Goal: Transaction & Acquisition: Purchase product/service

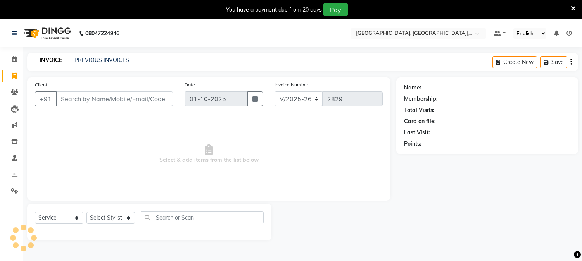
select select "4884"
select select "service"
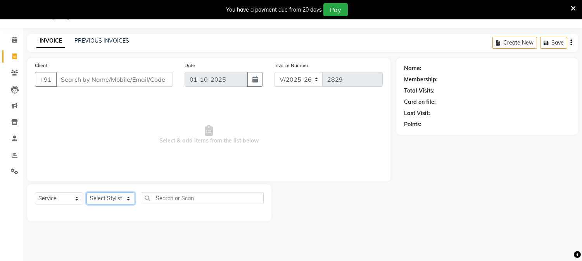
click at [128, 197] on select "Select Stylist [PERSON_NAME] [PERSON_NAME] GAURAV gulshan [PERSON_NAME] Manager…" at bounding box center [110, 199] width 48 height 12
select select "89451"
click at [86, 193] on select "Select Stylist [PERSON_NAME] [PERSON_NAME] GAURAV gulshan [PERSON_NAME] Manager…" at bounding box center [110, 199] width 48 height 12
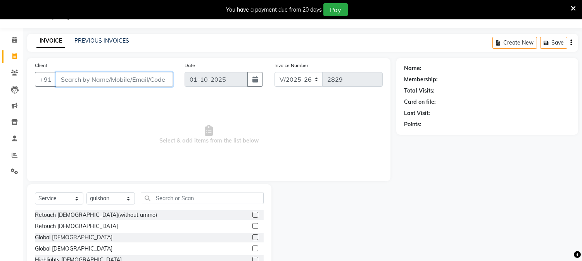
click at [121, 76] on input "Client" at bounding box center [114, 79] width 117 height 15
type input "7042145850"
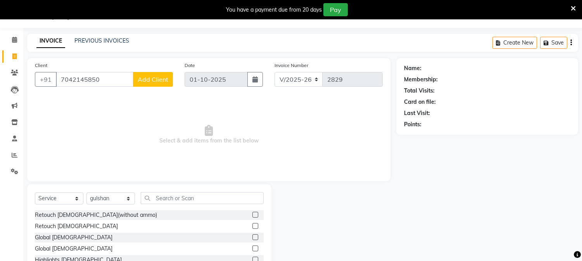
click at [156, 79] on span "Add Client" at bounding box center [153, 80] width 31 height 8
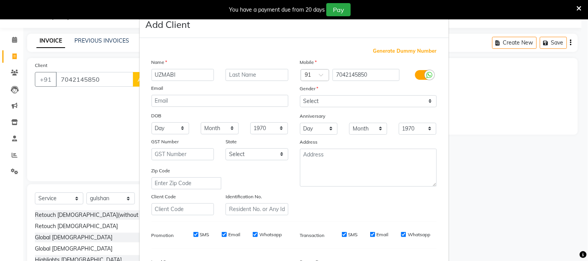
type input "UZMABI"
click at [322, 101] on select "Select [DEMOGRAPHIC_DATA] [DEMOGRAPHIC_DATA] Other Prefer Not To Say" at bounding box center [368, 101] width 137 height 12
select select "[DEMOGRAPHIC_DATA]"
click at [300, 95] on select "Select [DEMOGRAPHIC_DATA] [DEMOGRAPHIC_DATA] Other Prefer Not To Say" at bounding box center [368, 101] width 137 height 12
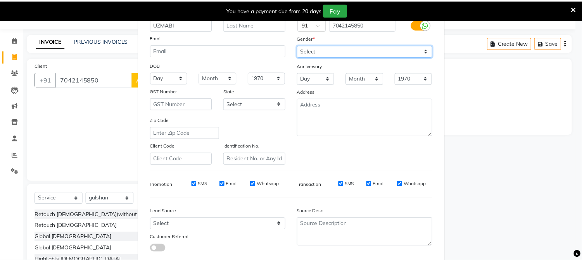
scroll to position [97, 0]
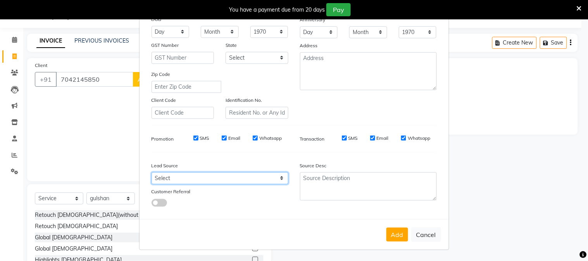
click at [219, 178] on select "Select Walk-in Referral Internet Friend Word of Mouth Advertisement Facebook Ju…" at bounding box center [220, 179] width 137 height 12
select select "32608"
click at [152, 173] on select "Select Walk-in Referral Internet Friend Word of Mouth Advertisement Facebook Ju…" at bounding box center [220, 179] width 137 height 12
click at [390, 226] on div "Add Cancel" at bounding box center [294, 235] width 309 height 31
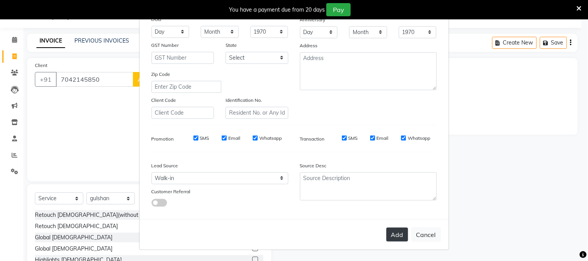
click at [391, 233] on button "Add" at bounding box center [398, 235] width 22 height 14
select select
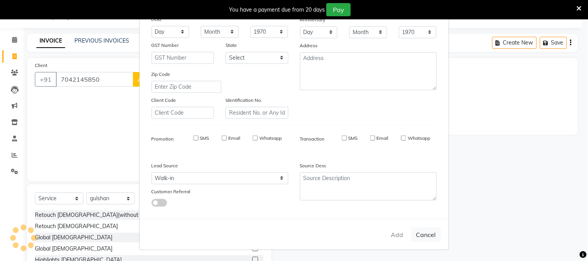
select select
checkbox input "false"
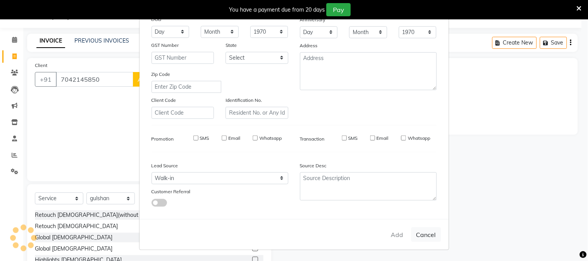
checkbox input "false"
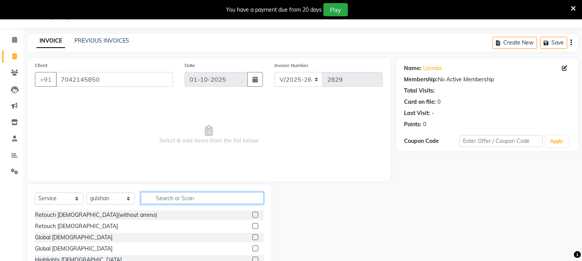
click at [170, 200] on input "text" at bounding box center [202, 198] width 123 height 12
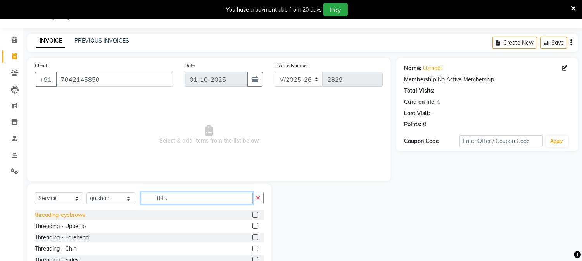
type input "THR"
click at [72, 219] on div "threading-eyebrows" at bounding box center [60, 215] width 50 height 8
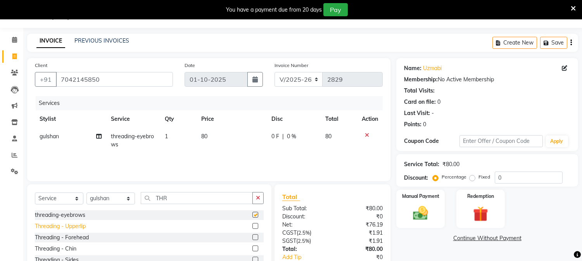
checkbox input "false"
click at [67, 226] on div "Threading - Upperlip" at bounding box center [60, 227] width 51 height 8
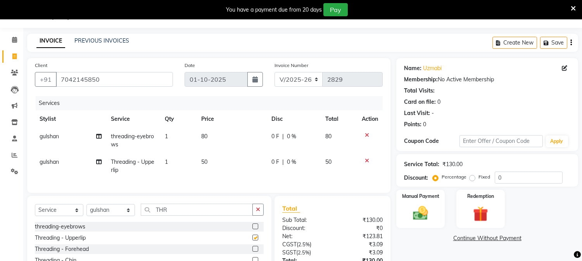
checkbox input "false"
click at [417, 214] on img at bounding box center [421, 214] width 26 height 18
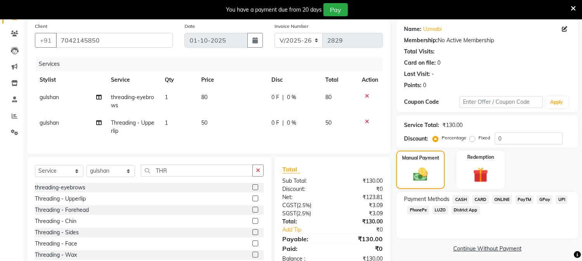
scroll to position [43, 0]
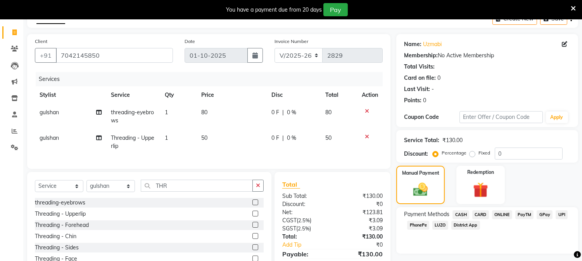
click at [459, 214] on span "CASH" at bounding box center [461, 215] width 17 height 9
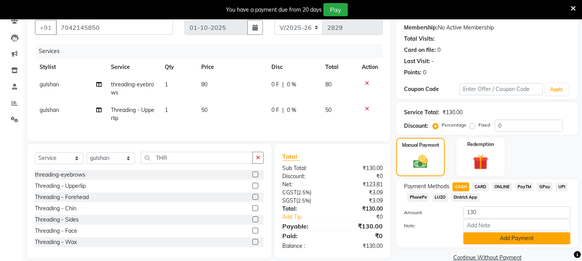
scroll to position [86, 0]
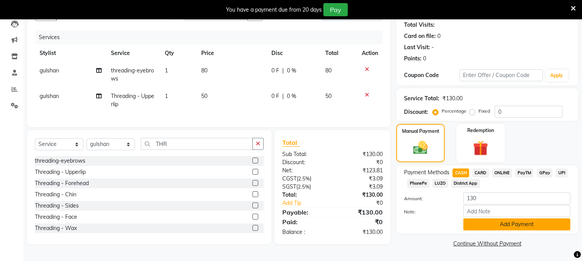
click at [507, 223] on button "Add Payment" at bounding box center [516, 225] width 107 height 12
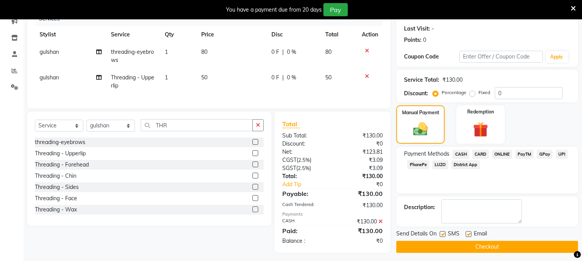
scroll to position [114, 0]
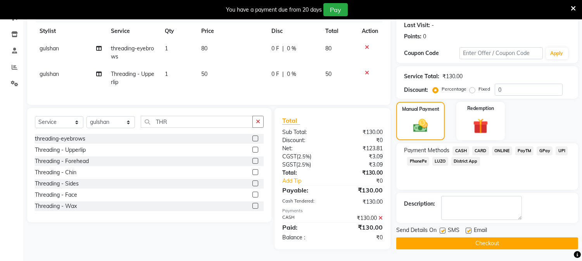
click at [485, 238] on button "Checkout" at bounding box center [487, 244] width 182 height 12
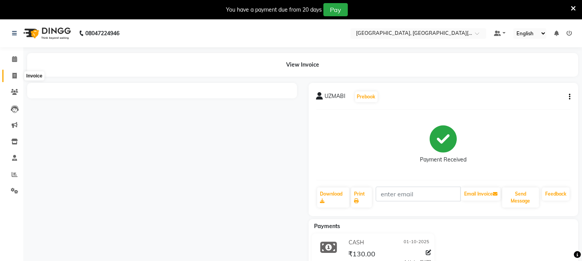
click at [13, 73] on icon at bounding box center [14, 76] width 4 height 6
select select "4884"
select select "service"
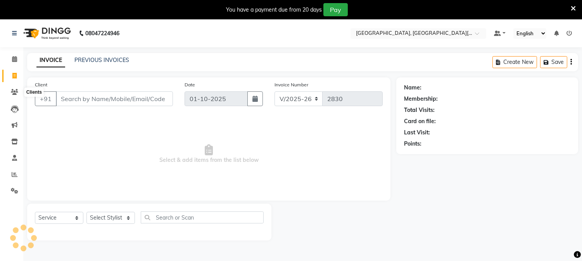
scroll to position [19, 0]
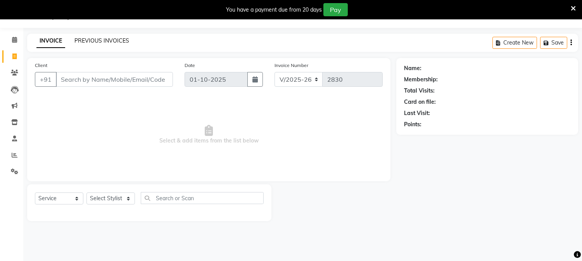
click at [117, 38] on link "PREVIOUS INVOICES" at bounding box center [101, 40] width 55 height 7
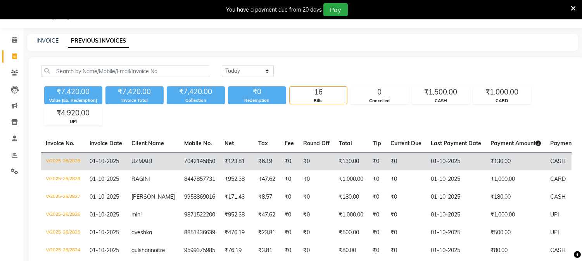
click at [187, 165] on td "7042145850" at bounding box center [200, 161] width 40 height 18
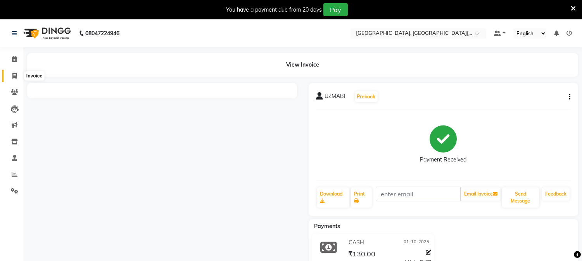
click at [16, 75] on icon at bounding box center [14, 76] width 4 height 6
select select "service"
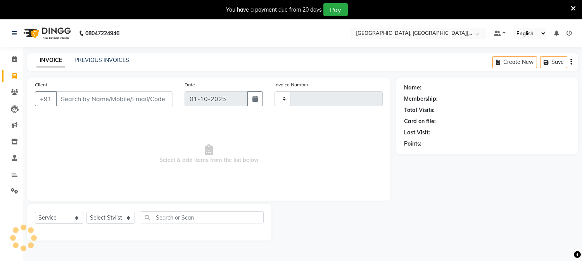
type input "2830"
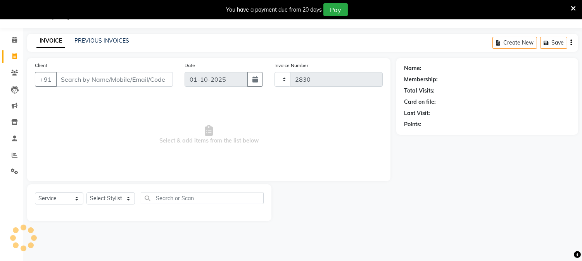
select select "4884"
click at [114, 40] on link "PREVIOUS INVOICES" at bounding box center [101, 40] width 55 height 7
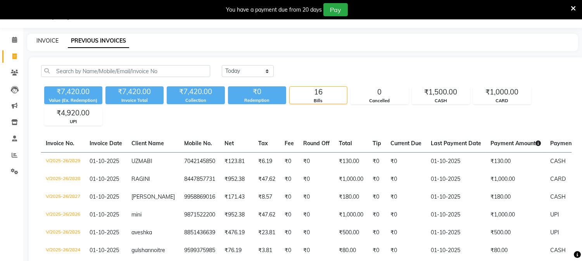
click at [48, 39] on link "INVOICE" at bounding box center [47, 40] width 22 height 7
select select "service"
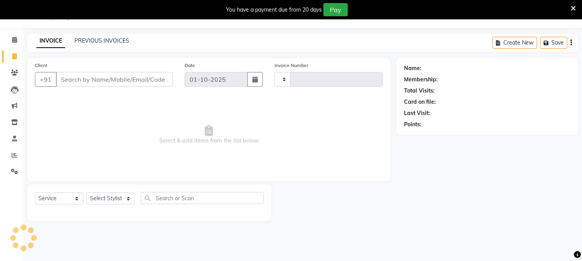
type input "2830"
select select "4884"
click at [107, 39] on link "PREVIOUS INVOICES" at bounding box center [101, 40] width 55 height 7
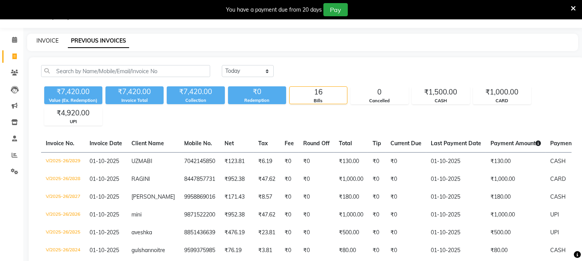
click at [36, 40] on link "INVOICE" at bounding box center [47, 40] width 22 height 7
select select "service"
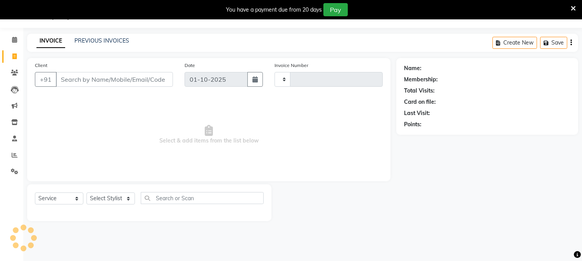
type input "2830"
select select "4884"
click at [96, 201] on select "Select Stylist [PERSON_NAME] [PERSON_NAME] GAURAV gulshan [PERSON_NAME] Manager…" at bounding box center [110, 199] width 48 height 12
select select "89451"
click at [86, 193] on select "Select Stylist [PERSON_NAME] [PERSON_NAME] GAURAV gulshan [PERSON_NAME] Manager…" at bounding box center [110, 199] width 48 height 12
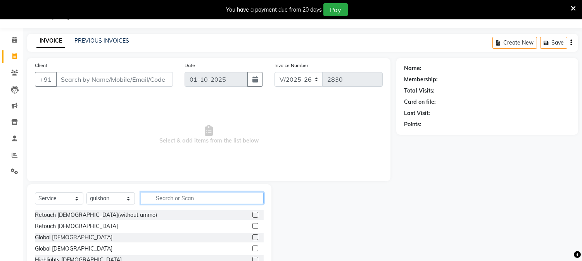
click at [169, 194] on input "text" at bounding box center [202, 198] width 123 height 12
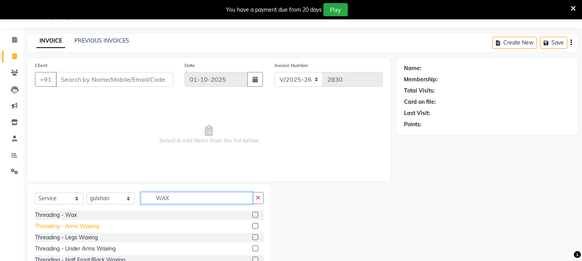
type input "WAX"
click at [65, 230] on div "Threading - Arms Waxing" at bounding box center [67, 227] width 64 height 8
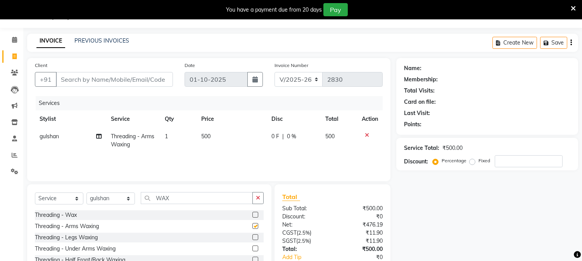
checkbox input "false"
click at [219, 142] on td "500" at bounding box center [232, 141] width 70 height 26
select select "89451"
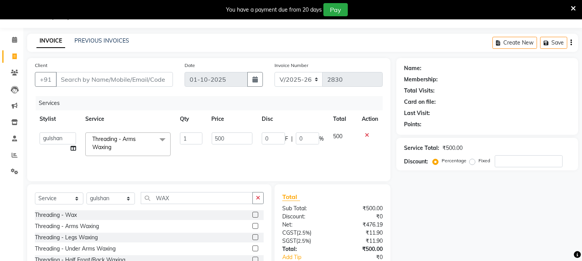
drag, startPoint x: 221, startPoint y: 129, endPoint x: 201, endPoint y: 125, distance: 20.9
click at [201, 125] on table "Stylist Service Qty Price Disc Total Action [PERSON_NAME] [PERSON_NAME] GAURAV …" at bounding box center [209, 136] width 348 height 50
drag, startPoint x: 226, startPoint y: 140, endPoint x: 201, endPoint y: 134, distance: 26.2
click at [202, 134] on tr "[PERSON_NAME] [PERSON_NAME] GAURAV gulshan [PERSON_NAME] Manager [PERSON_NAME] …" at bounding box center [209, 144] width 348 height 33
type input "700"
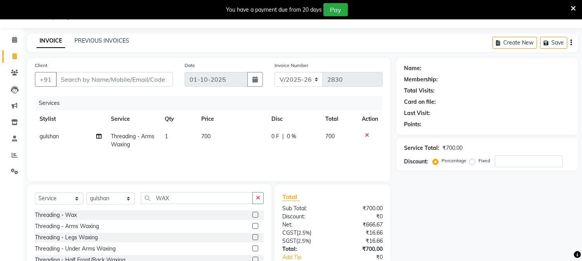
click at [458, 249] on div "Name: Membership: Total Visits: Card on file: Last Visit: Points: Service Total…" at bounding box center [490, 178] width 188 height 241
drag, startPoint x: 175, startPoint y: 202, endPoint x: 155, endPoint y: 191, distance: 23.1
click at [155, 191] on div "Select Service Product Membership Package Voucher Prepaid Gift Card Select Styl…" at bounding box center [149, 242] width 244 height 114
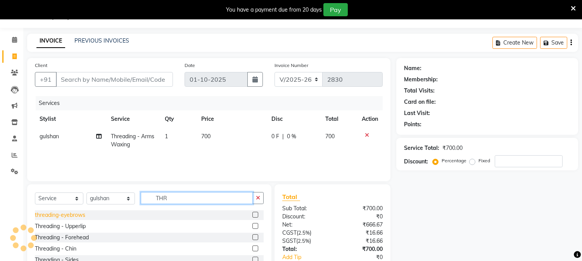
type input "THR"
click at [70, 218] on div "threading-eyebrows" at bounding box center [60, 215] width 50 height 8
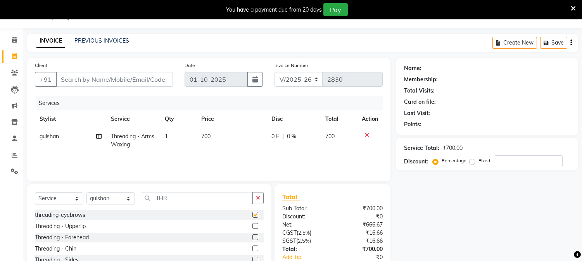
checkbox input "false"
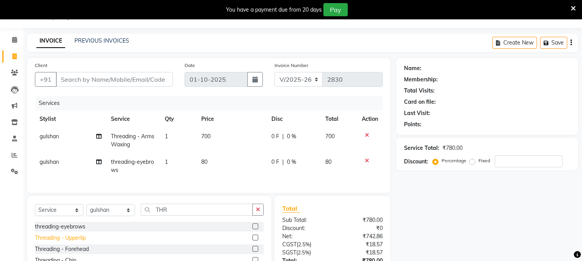
click at [72, 241] on div "Threading - Upperlip" at bounding box center [60, 238] width 51 height 8
checkbox input "false"
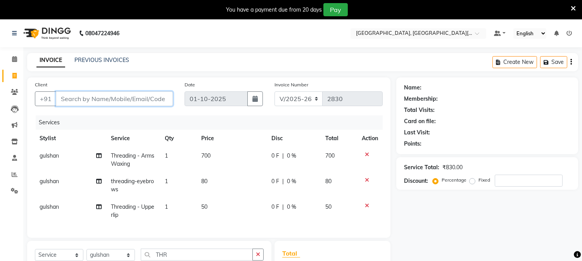
click at [137, 100] on input "Client" at bounding box center [114, 99] width 117 height 15
type input "9"
type input "0"
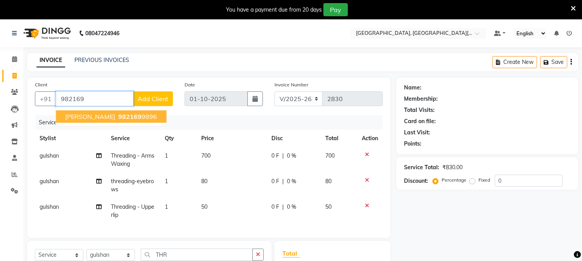
click at [118, 116] on span "982169" at bounding box center [129, 117] width 23 height 8
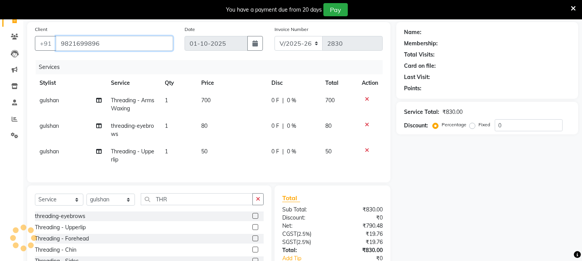
scroll to position [112, 0]
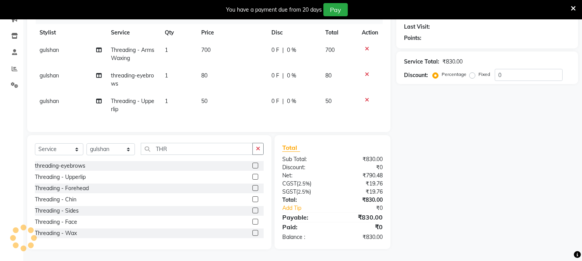
type input "9821699896"
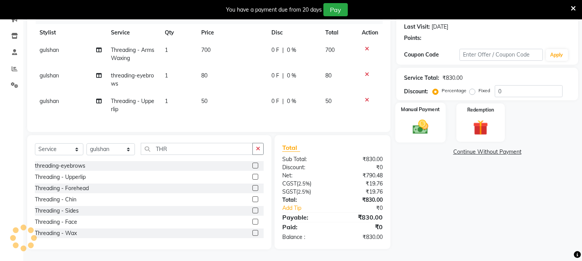
click at [415, 119] on img at bounding box center [421, 127] width 26 height 18
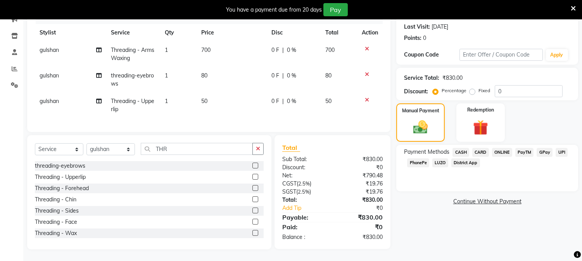
click at [562, 148] on span "UPI" at bounding box center [562, 152] width 12 height 9
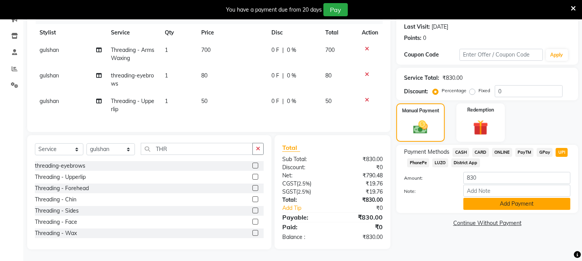
click at [520, 198] on button "Add Payment" at bounding box center [516, 204] width 107 height 12
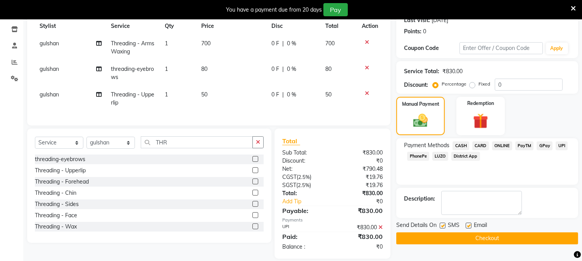
scroll to position [128, 0]
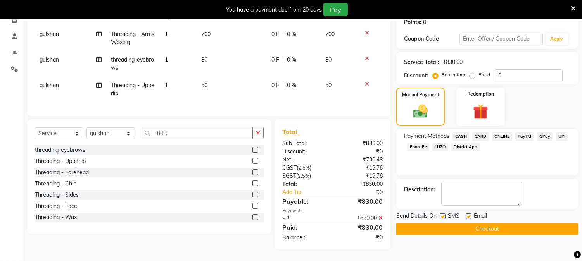
click at [482, 223] on button "Checkout" at bounding box center [487, 229] width 182 height 12
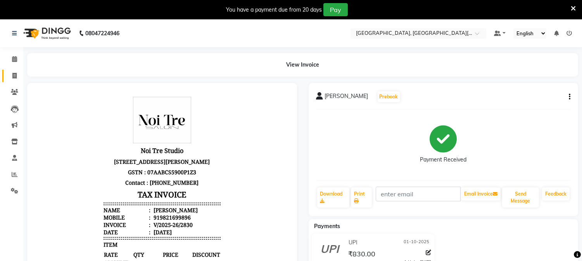
click at [12, 71] on link "Invoice" at bounding box center [11, 76] width 19 height 13
select select "service"
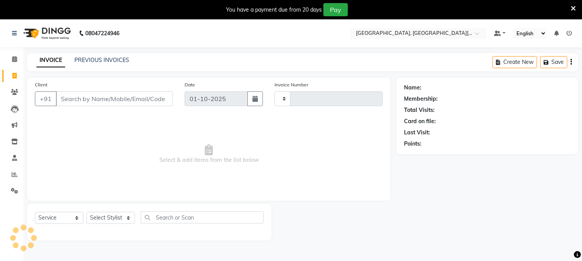
scroll to position [19, 0]
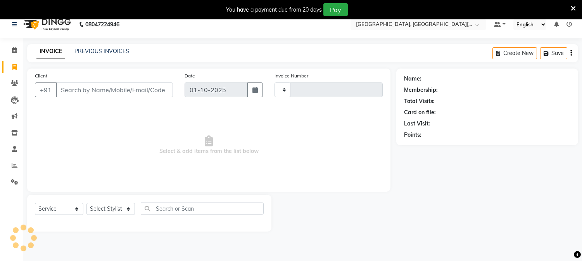
type input "2831"
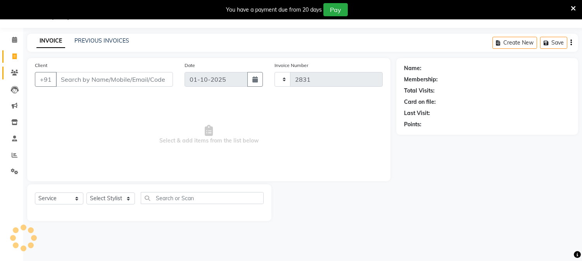
select select "4884"
click at [103, 200] on select "Select Stylist" at bounding box center [110, 199] width 48 height 12
select select "89451"
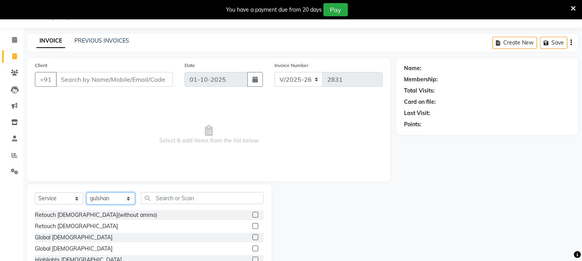
click at [112, 197] on select "Select Stylist [PERSON_NAME] [PERSON_NAME] GAURAV gulshan [PERSON_NAME] Manager…" at bounding box center [110, 199] width 48 height 12
click at [175, 198] on input "text" at bounding box center [202, 198] width 123 height 12
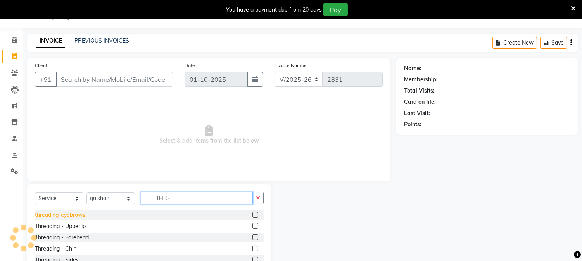
type input "THRE"
click at [66, 211] on div "threading-eyebrows" at bounding box center [60, 215] width 50 height 8
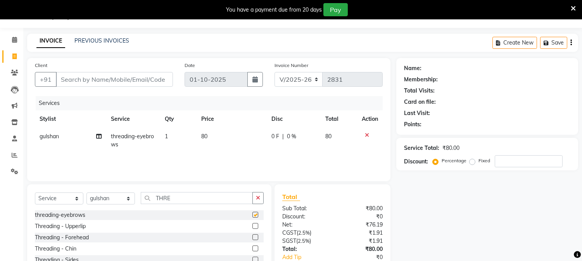
checkbox input "false"
click at [367, 134] on icon at bounding box center [367, 135] width 4 height 5
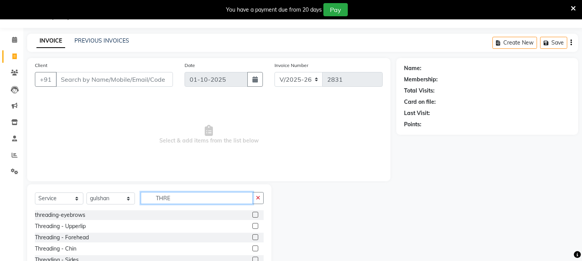
drag, startPoint x: 181, startPoint y: 195, endPoint x: 142, endPoint y: 193, distance: 38.5
click at [142, 193] on input "THRE" at bounding box center [197, 198] width 112 height 12
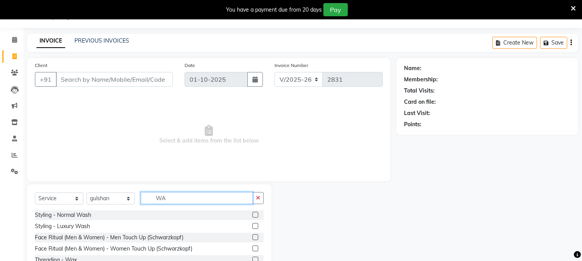
type input "W"
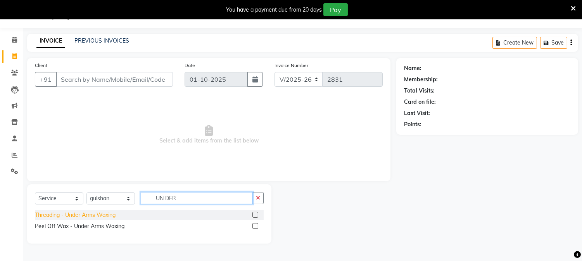
type input "UN DER"
click at [91, 216] on div "Threading - Under Arms Waxing" at bounding box center [75, 215] width 81 height 8
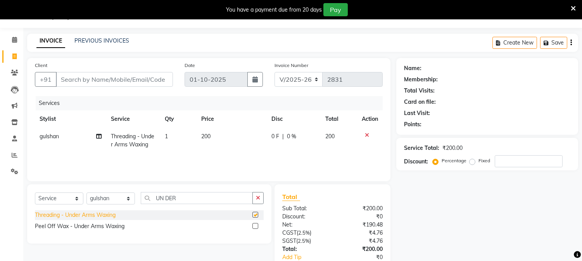
checkbox input "false"
click at [158, 80] on input "Client" at bounding box center [114, 79] width 117 height 15
type input "9"
type input "0"
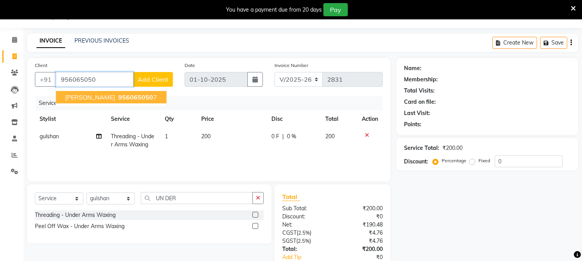
click at [118, 97] on span "956065050" at bounding box center [135, 97] width 35 height 8
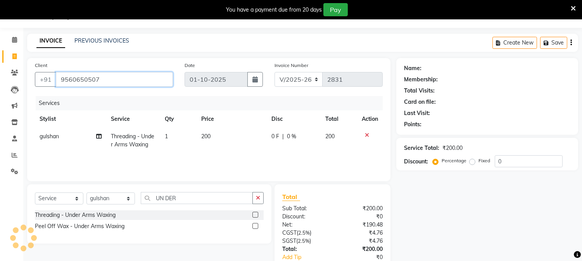
type input "9560650507"
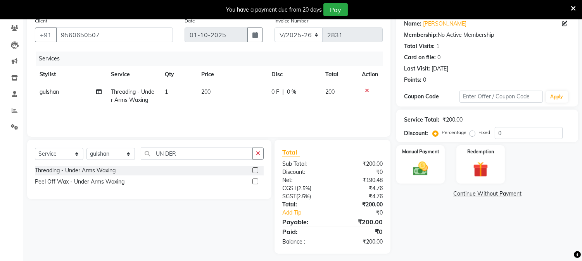
scroll to position [68, 0]
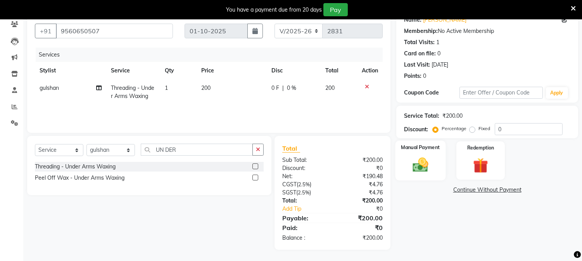
click at [425, 167] on img at bounding box center [421, 165] width 26 height 18
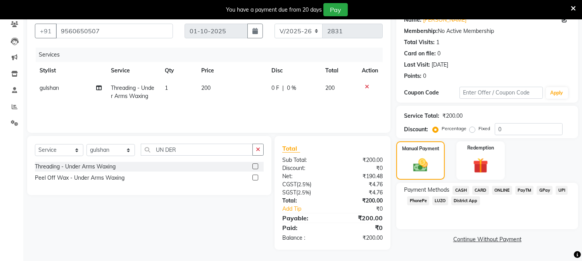
click at [563, 188] on span "UPI" at bounding box center [562, 190] width 12 height 9
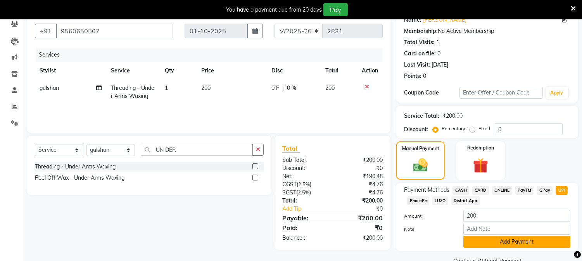
click at [520, 241] on button "Add Payment" at bounding box center [516, 242] width 107 height 12
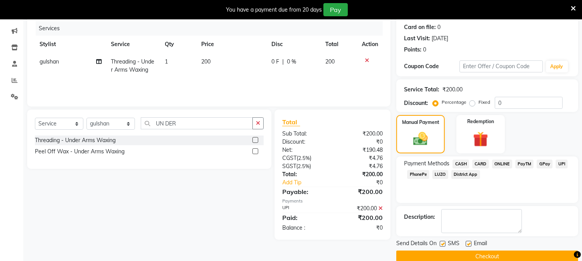
scroll to position [107, 0]
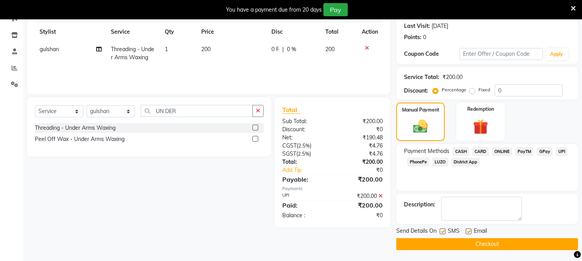
click at [492, 243] on button "Checkout" at bounding box center [487, 245] width 182 height 12
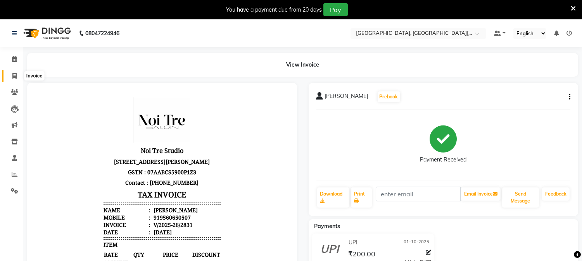
click at [16, 74] on icon at bounding box center [14, 76] width 4 height 6
select select "4884"
select select "service"
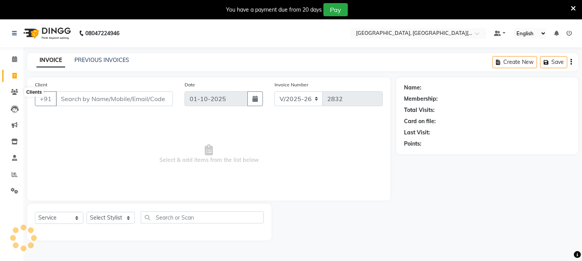
scroll to position [19, 0]
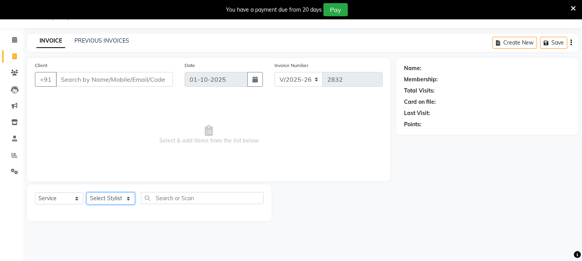
click at [117, 196] on select "Select Stylist [PERSON_NAME] [PERSON_NAME] GAURAV gulshan [PERSON_NAME] Manager…" at bounding box center [110, 199] width 48 height 12
select select "29623"
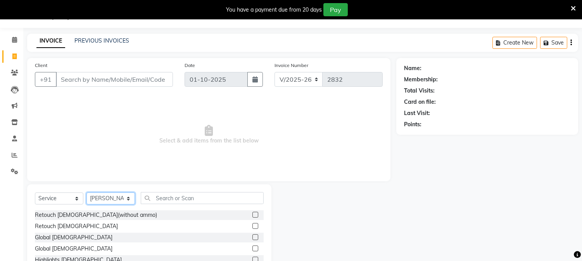
click at [117, 196] on select "Select Stylist [PERSON_NAME] [PERSON_NAME] GAURAV gulshan [PERSON_NAME] Manager…" at bounding box center [110, 199] width 48 height 12
click at [184, 198] on input "text" at bounding box center [202, 198] width 123 height 12
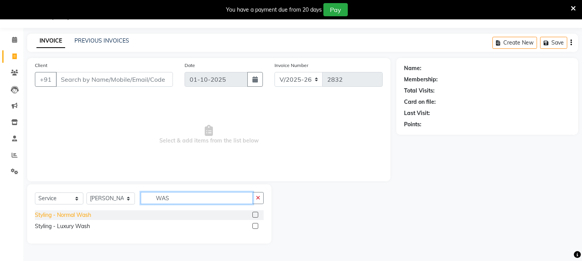
type input "WAS"
click at [69, 215] on div "Styling - Normal Wash" at bounding box center [63, 215] width 56 height 8
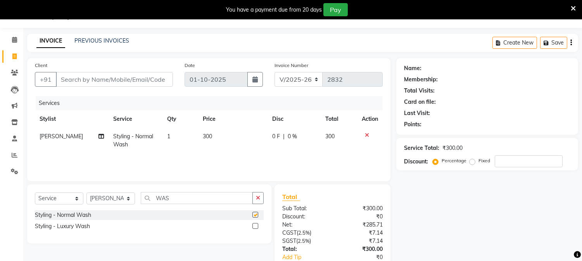
checkbox input "false"
drag, startPoint x: 176, startPoint y: 202, endPoint x: 130, endPoint y: 194, distance: 46.9
click at [130, 194] on div "Select Service Product Membership Package Voucher Prepaid Gift Card Select Styl…" at bounding box center [149, 201] width 229 height 18
type input "IRO"
click at [65, 217] on div "Styling - Flat Iron" at bounding box center [56, 215] width 43 height 8
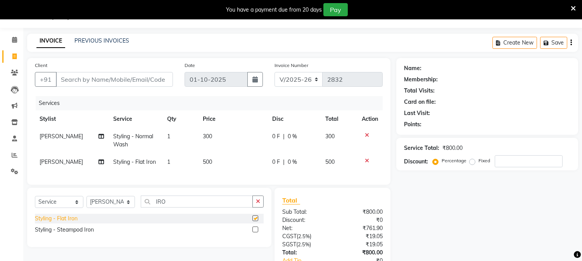
checkbox input "false"
drag, startPoint x: 221, startPoint y: 168, endPoint x: 218, endPoint y: 163, distance: 5.4
click at [220, 166] on td "500" at bounding box center [232, 162] width 69 height 17
select select "29623"
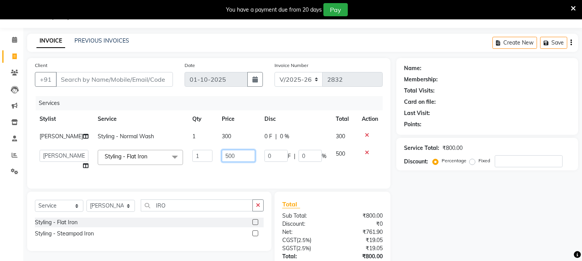
drag, startPoint x: 216, startPoint y: 146, endPoint x: 176, endPoint y: 143, distance: 40.0
click at [176, 143] on tbody "[PERSON_NAME] Styling - Normal Wash 1 300 0 F | 0 % 300 [PERSON_NAME] [PERSON_N…" at bounding box center [209, 151] width 348 height 47
type input "600"
drag, startPoint x: 444, startPoint y: 210, endPoint x: 371, endPoint y: 204, distance: 74.0
click at [428, 209] on div "Name: Membership: Total Visits: Card on file: Last Visit: Points: Service Total…" at bounding box center [490, 182] width 188 height 248
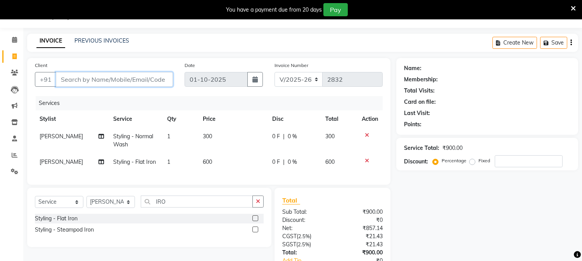
click at [144, 80] on input "Client" at bounding box center [114, 79] width 117 height 15
type input "9"
type input "0"
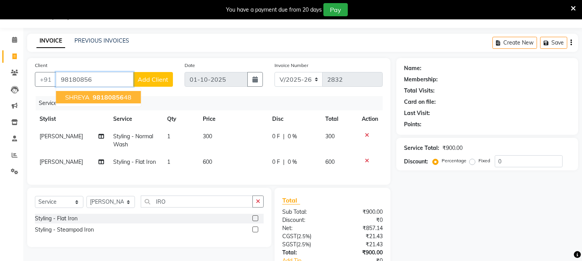
click at [101, 96] on span "98180856" at bounding box center [108, 97] width 31 height 8
type input "9818085648"
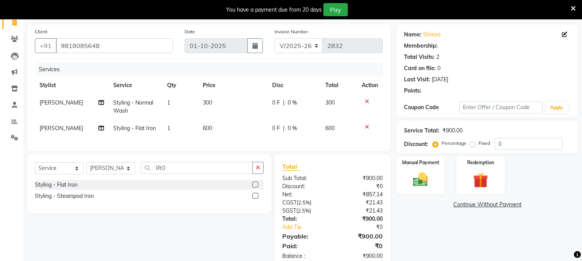
scroll to position [78, 0]
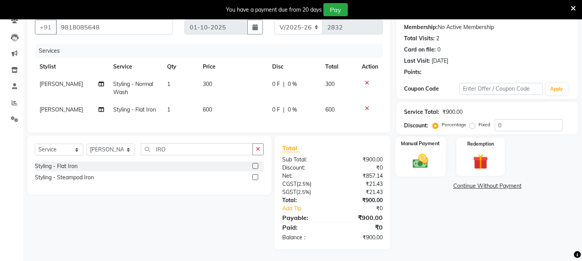
click at [430, 158] on img at bounding box center [421, 161] width 26 height 18
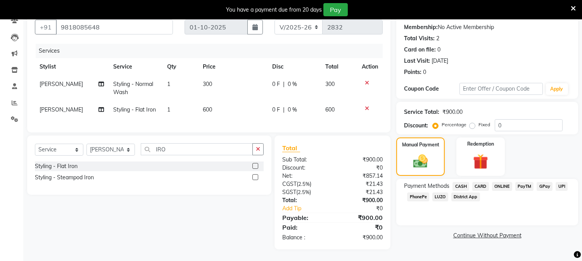
click at [565, 182] on span "UPI" at bounding box center [562, 186] width 12 height 9
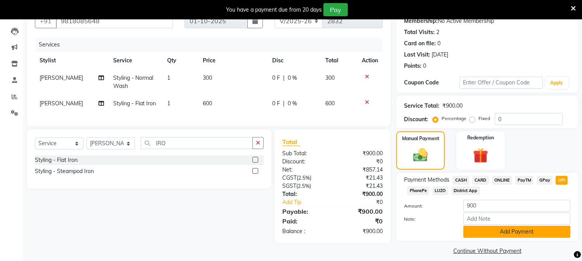
click at [520, 235] on button "Add Payment" at bounding box center [516, 232] width 107 height 12
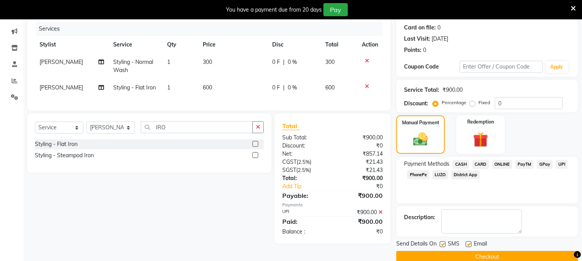
scroll to position [107, 0]
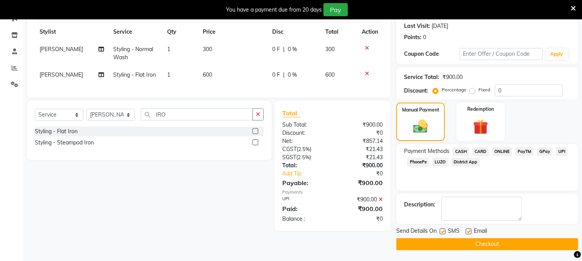
click at [494, 240] on button "Checkout" at bounding box center [487, 245] width 182 height 12
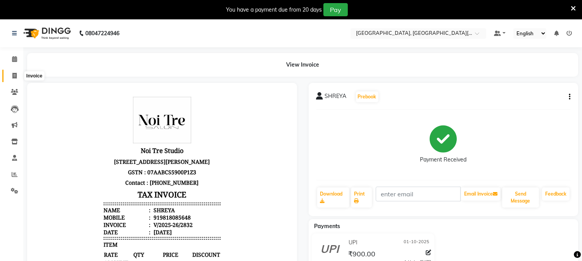
click at [12, 72] on span at bounding box center [15, 76] width 14 height 9
select select "service"
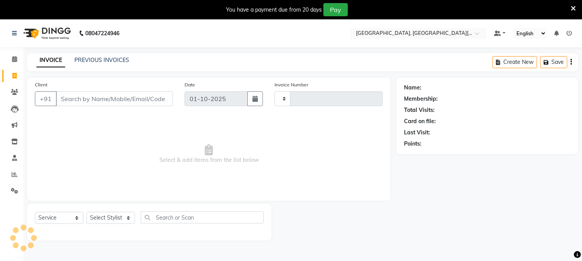
scroll to position [19, 0]
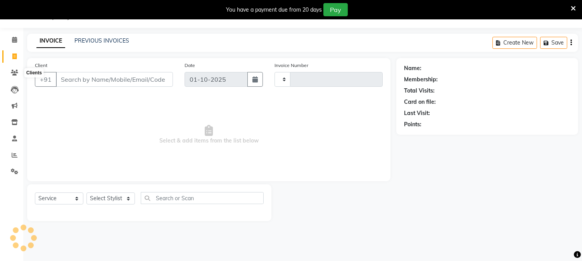
type input "2833"
select select "4884"
click at [111, 199] on select "Select Stylist [PERSON_NAME] [PERSON_NAME] GAURAV gulshan [PERSON_NAME] Manager…" at bounding box center [110, 199] width 48 height 12
select select "89451"
click at [86, 193] on select "Select Stylist [PERSON_NAME] [PERSON_NAME] GAURAV gulshan [PERSON_NAME] Manager…" at bounding box center [110, 199] width 48 height 12
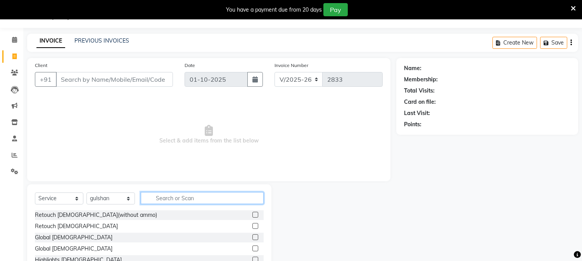
click at [183, 197] on input "text" at bounding box center [202, 198] width 123 height 12
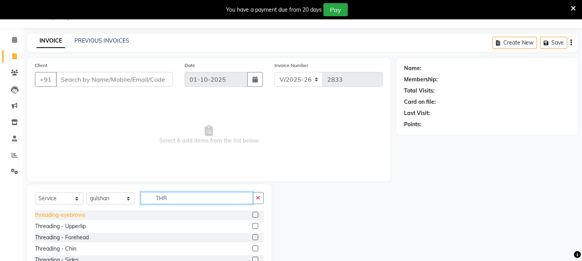
type input "THR"
click at [67, 218] on div "threading-eyebrows" at bounding box center [60, 215] width 50 height 8
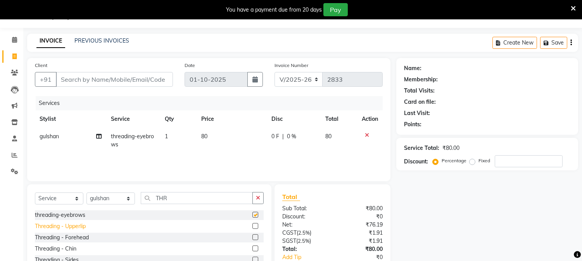
checkbox input "false"
click at [75, 228] on div "Threading - Upperlip" at bounding box center [60, 227] width 51 height 8
checkbox input "false"
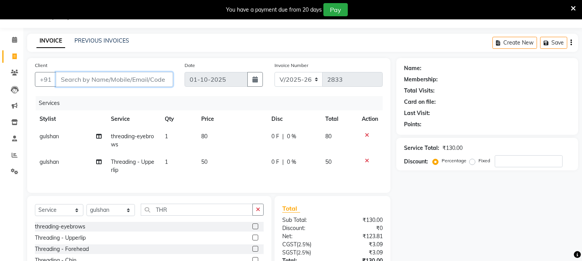
click at [142, 78] on input "Client" at bounding box center [114, 79] width 117 height 15
type input "9"
type input "0"
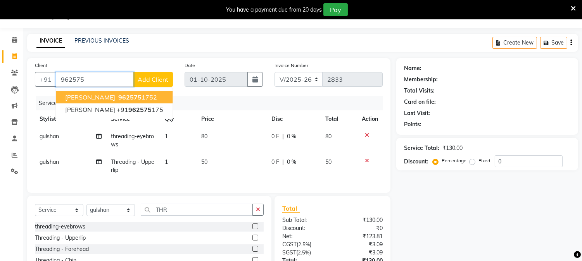
click at [83, 95] on button "[PERSON_NAME] 962575 1752" at bounding box center [114, 97] width 117 height 12
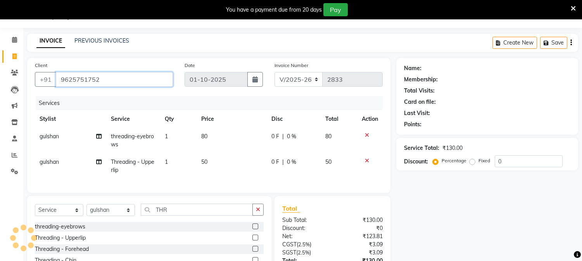
type input "9625751752"
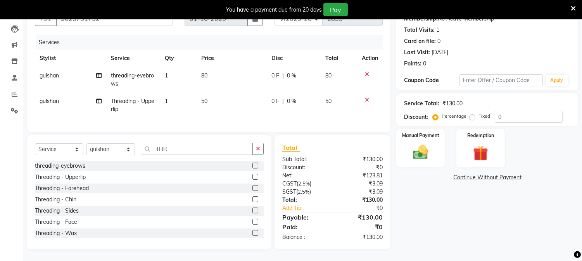
scroll to position [86, 0]
click at [427, 144] on img at bounding box center [421, 153] width 26 height 18
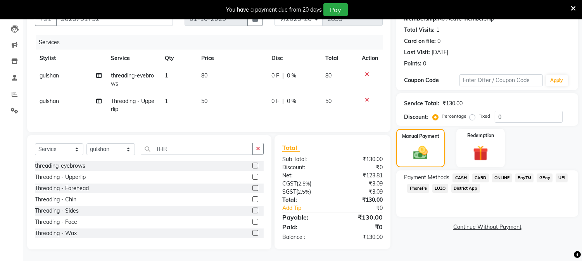
click at [561, 174] on span "UPI" at bounding box center [562, 178] width 12 height 9
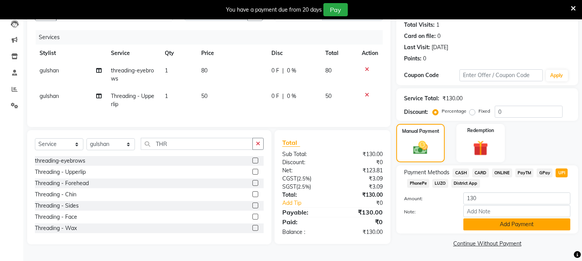
click at [509, 220] on button "Add Payment" at bounding box center [516, 225] width 107 height 12
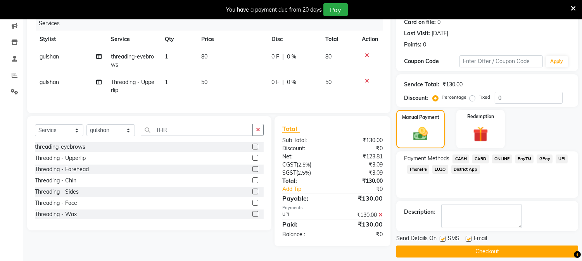
scroll to position [107, 0]
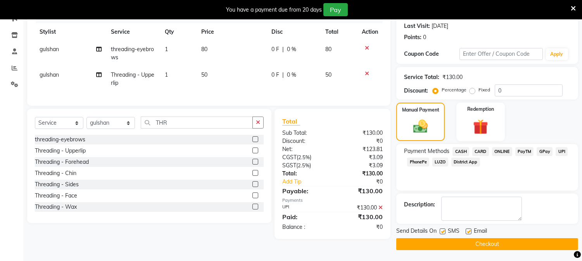
click at [478, 244] on button "Checkout" at bounding box center [487, 245] width 182 height 12
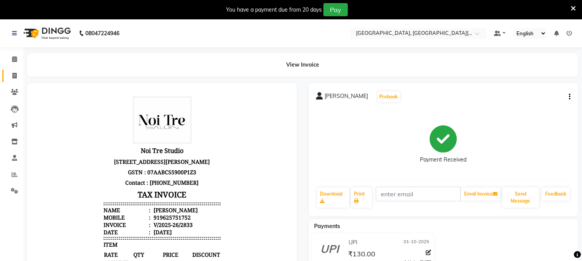
click at [13, 71] on link "Invoice" at bounding box center [11, 76] width 19 height 13
select select "service"
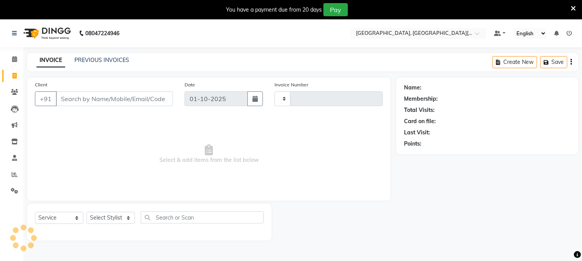
scroll to position [19, 0]
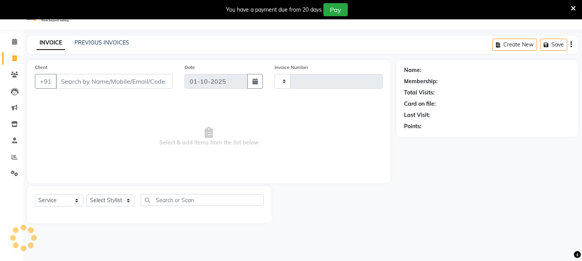
type input "2834"
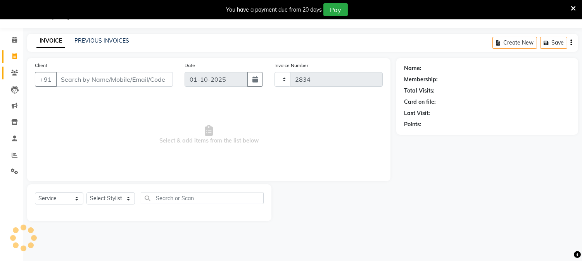
select select "4884"
click at [106, 38] on link "PREVIOUS INVOICES" at bounding box center [101, 40] width 55 height 7
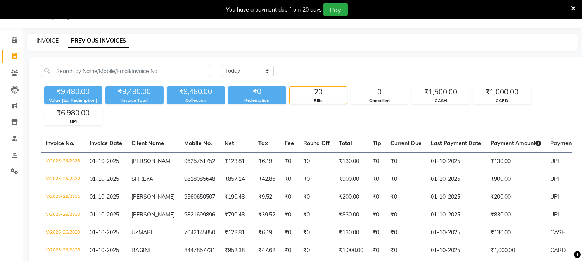
click at [56, 40] on link "INVOICE" at bounding box center [47, 40] width 22 height 7
select select "service"
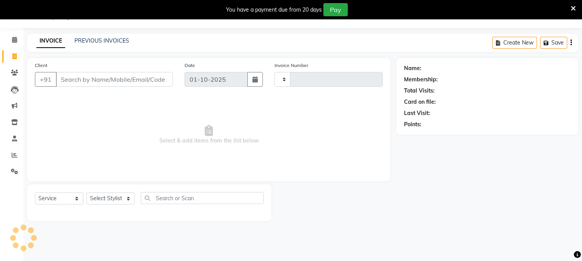
type input "2834"
select select "4884"
drag, startPoint x: 110, startPoint y: 203, endPoint x: 111, endPoint y: 195, distance: 7.8
click at [111, 202] on select "Select Stylist [PERSON_NAME] [PERSON_NAME] GAURAV gulshan [PERSON_NAME] Manager…" at bounding box center [110, 199] width 48 height 12
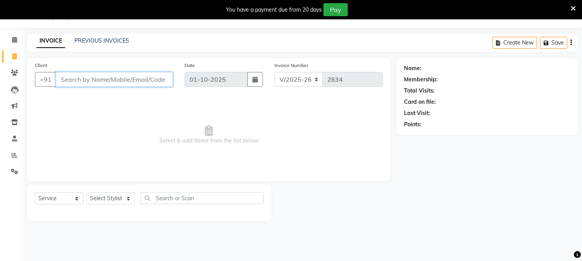
click at [157, 79] on input "Client" at bounding box center [114, 79] width 117 height 15
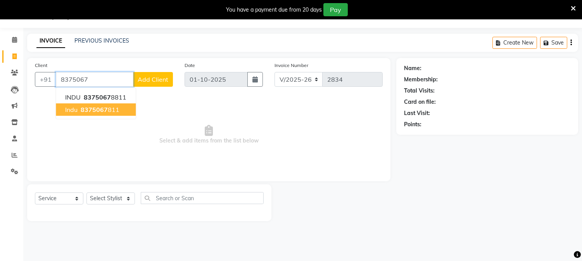
click at [99, 111] on span "8375067" at bounding box center [94, 110] width 27 height 8
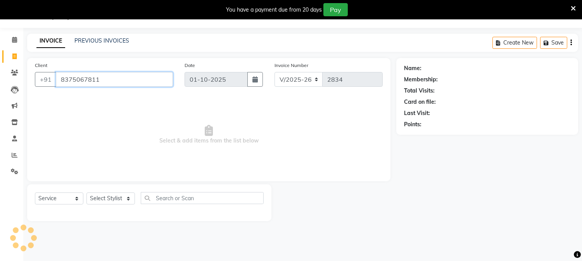
type input "8375067811"
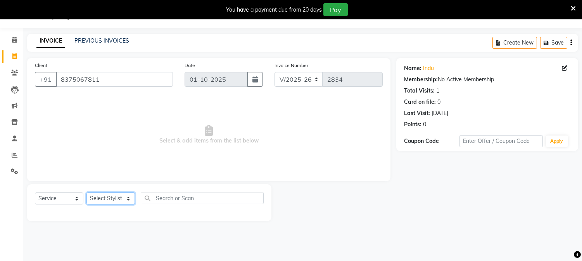
click at [114, 195] on select "Select Stylist [PERSON_NAME] [PERSON_NAME] GAURAV gulshan [PERSON_NAME] Manager…" at bounding box center [110, 199] width 48 height 12
select select "89451"
click at [86, 193] on select "Select Stylist [PERSON_NAME] [PERSON_NAME] GAURAV gulshan [PERSON_NAME] Manager…" at bounding box center [110, 199] width 48 height 12
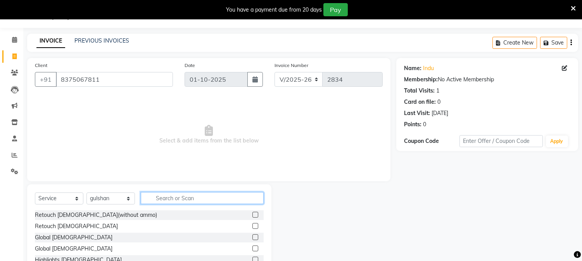
click at [181, 199] on input "text" at bounding box center [202, 198] width 123 height 12
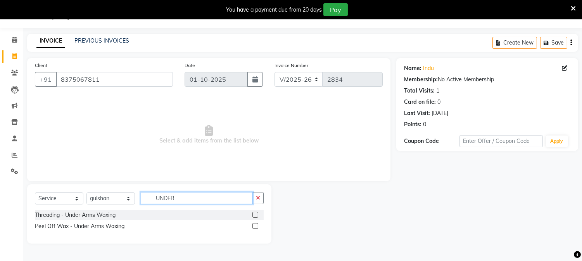
type input "UNDER"
drag, startPoint x: 0, startPoint y: 181, endPoint x: 134, endPoint y: 195, distance: 134.8
click at [134, 195] on div "Select Service Product Membership Package Voucher Prepaid Gift Card Select Styl…" at bounding box center [149, 214] width 244 height 59
click at [98, 219] on div "Threading - Under Arms Waxing" at bounding box center [75, 215] width 81 height 8
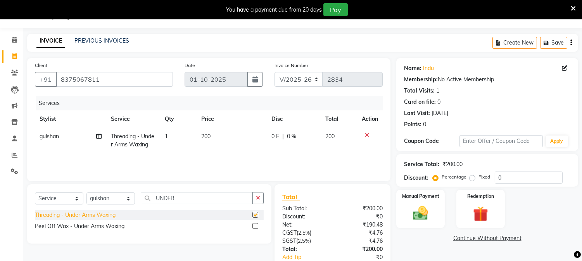
checkbox input "false"
click at [410, 208] on img at bounding box center [421, 214] width 26 height 18
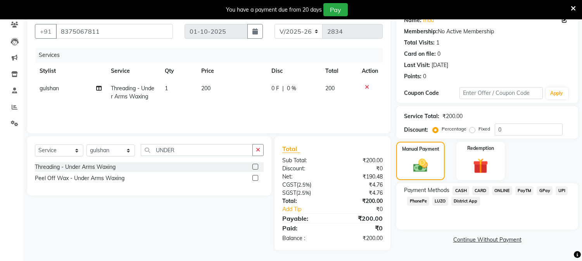
scroll to position [68, 0]
click at [560, 186] on span "UPI" at bounding box center [562, 190] width 12 height 9
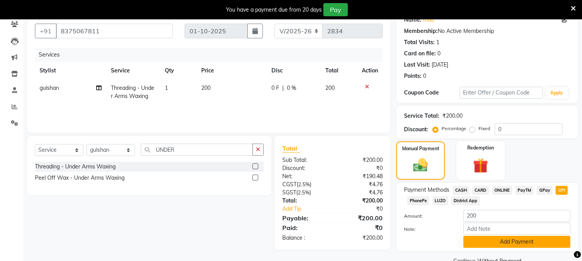
click at [513, 241] on button "Add Payment" at bounding box center [516, 242] width 107 height 12
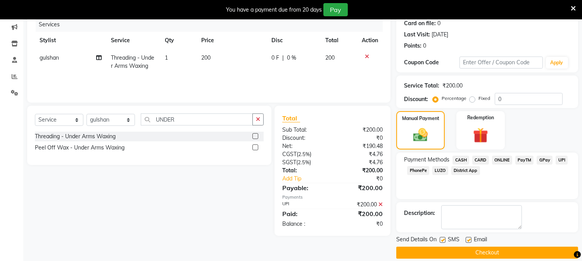
scroll to position [107, 0]
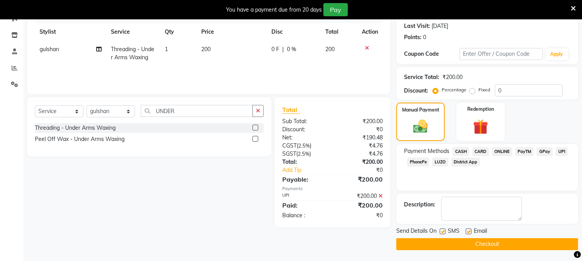
click at [493, 242] on button "Checkout" at bounding box center [487, 245] width 182 height 12
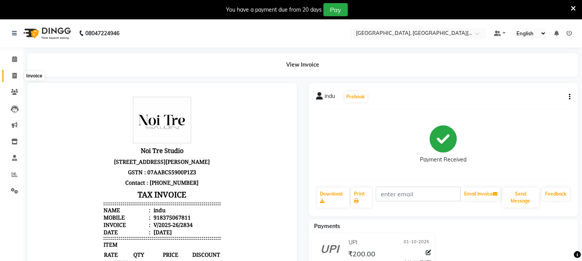
click at [12, 77] on icon at bounding box center [14, 76] width 4 height 6
select select "4884"
select select "service"
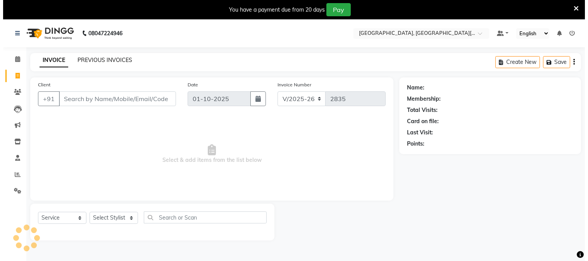
scroll to position [19, 0]
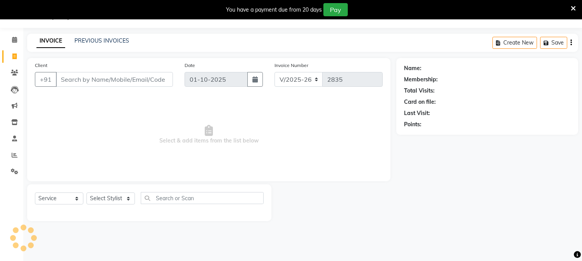
click at [107, 36] on div "INVOICE PREVIOUS INVOICES Create New Save" at bounding box center [302, 43] width 551 height 18
click at [107, 39] on link "PREVIOUS INVOICES" at bounding box center [101, 40] width 55 height 7
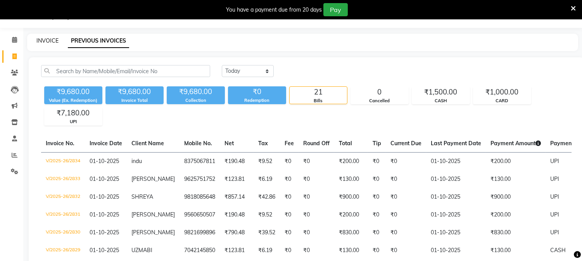
click at [46, 37] on link "INVOICE" at bounding box center [47, 40] width 22 height 7
select select "service"
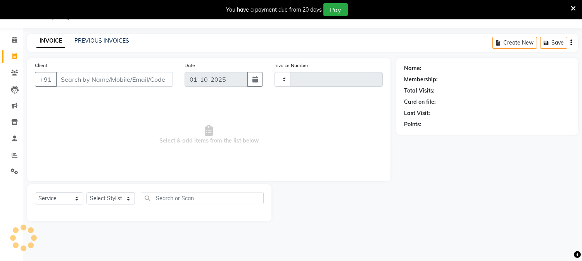
type input "2835"
select select "4884"
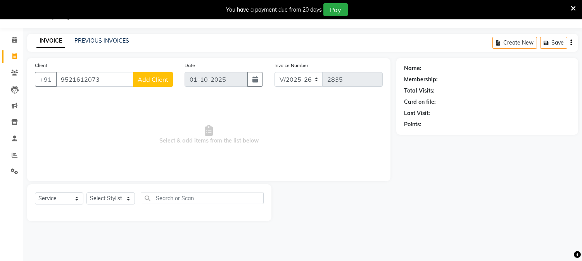
type input "9521612073"
click at [164, 76] on span "Add Client" at bounding box center [153, 80] width 31 height 8
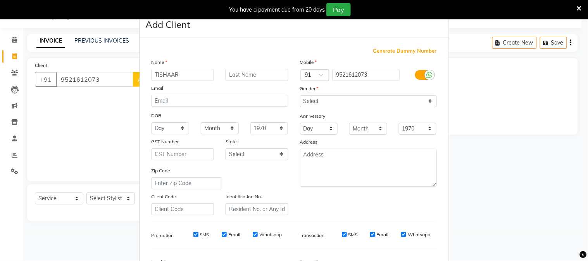
type input "TISHAAR"
click at [334, 102] on select "Select [DEMOGRAPHIC_DATA] [DEMOGRAPHIC_DATA] Other Prefer Not To Say" at bounding box center [368, 101] width 137 height 12
select select "[DEMOGRAPHIC_DATA]"
click at [300, 95] on select "Select [DEMOGRAPHIC_DATA] [DEMOGRAPHIC_DATA] Other Prefer Not To Say" at bounding box center [368, 101] width 137 height 12
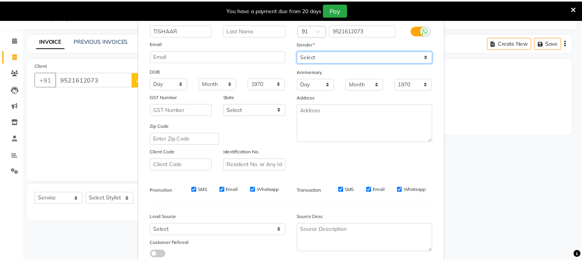
scroll to position [97, 0]
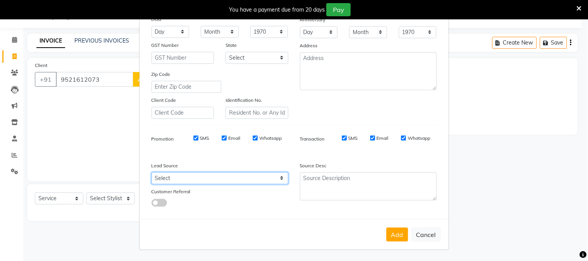
click at [203, 182] on select "Select Walk-in Referral Internet Friend Word of Mouth Advertisement Facebook Ju…" at bounding box center [220, 179] width 137 height 12
select select "32617"
click at [152, 173] on select "Select Walk-in Referral Internet Friend Word of Mouth Advertisement Facebook Ju…" at bounding box center [220, 179] width 137 height 12
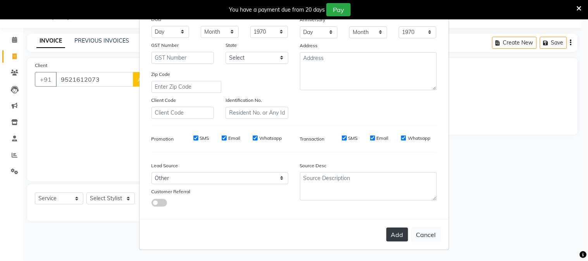
click at [393, 231] on button "Add" at bounding box center [398, 235] width 22 height 14
select select
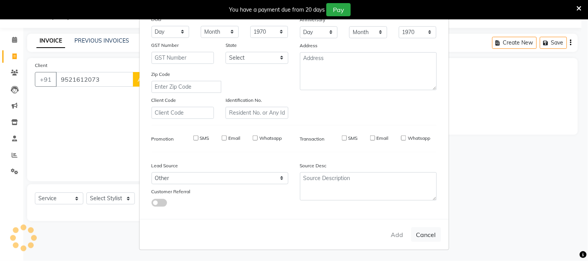
select select
checkbox input "false"
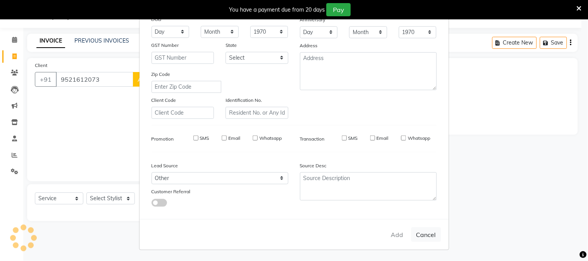
checkbox input "false"
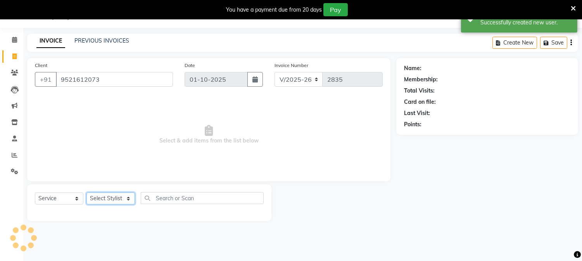
click at [116, 199] on select "Select Stylist [PERSON_NAME] [PERSON_NAME] GAURAV gulshan [PERSON_NAME] Manager…" at bounding box center [110, 199] width 48 height 12
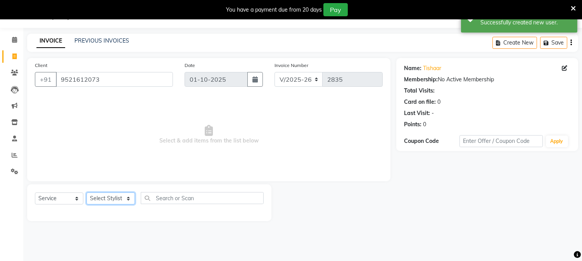
select select "92030"
click at [86, 193] on select "Select Stylist [PERSON_NAME] [PERSON_NAME] GAURAV gulshan [PERSON_NAME] Manager…" at bounding box center [110, 199] width 48 height 12
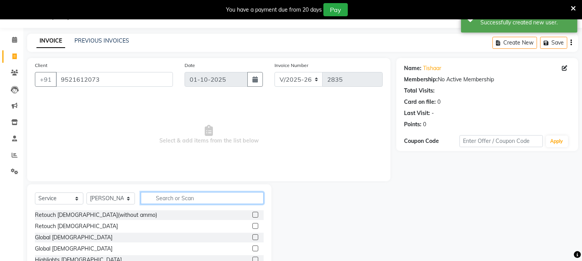
click at [174, 201] on input "text" at bounding box center [202, 198] width 123 height 12
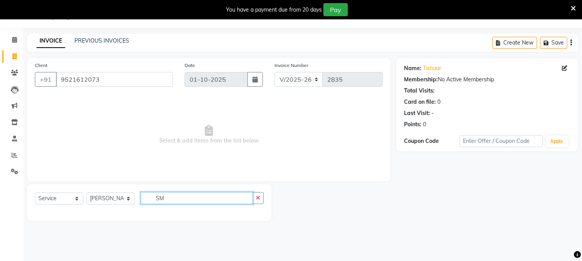
type input "S"
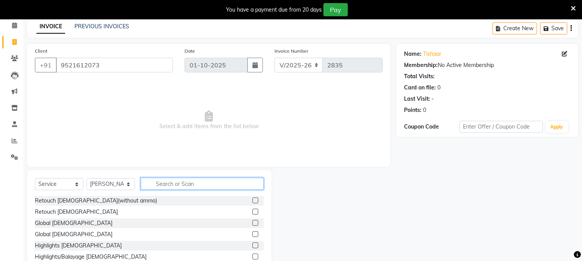
scroll to position [0, 0]
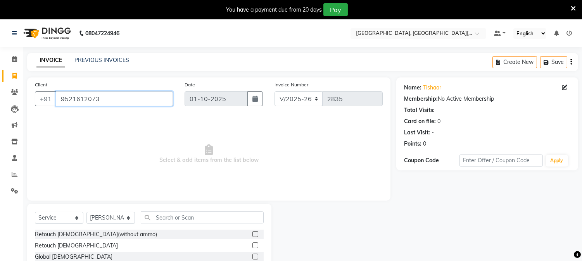
click at [118, 98] on input "9521612073" at bounding box center [114, 99] width 117 height 15
click at [112, 94] on input "9521612073" at bounding box center [114, 99] width 117 height 15
click at [112, 97] on input "9521612073" at bounding box center [114, 99] width 117 height 15
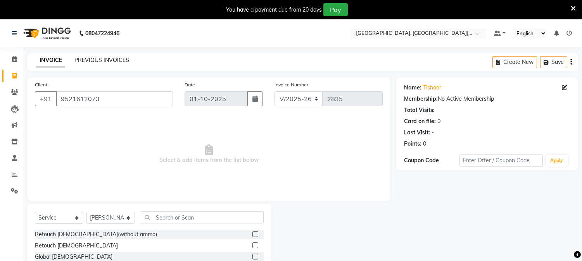
click at [111, 59] on link "PREVIOUS INVOICES" at bounding box center [101, 60] width 55 height 7
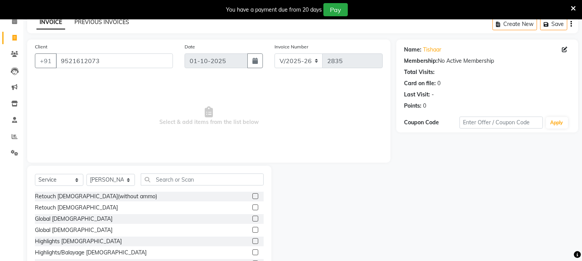
scroll to position [68, 0]
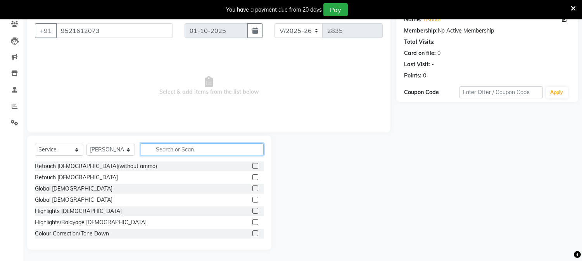
click at [181, 145] on input "text" at bounding box center [202, 149] width 123 height 12
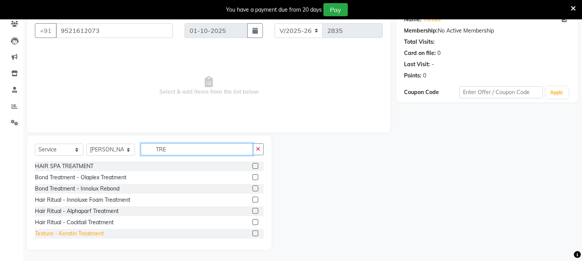
type input "TRE"
click at [72, 234] on div "Texture - Keratin Treatment" at bounding box center [69, 234] width 69 height 8
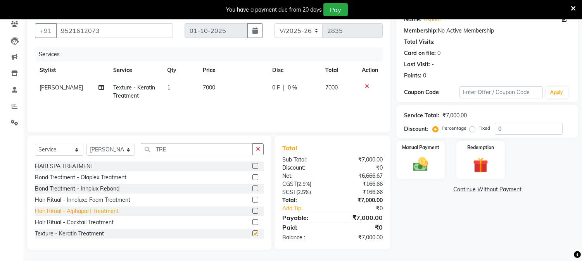
checkbox input "false"
click at [226, 93] on td "7000" at bounding box center [232, 92] width 69 height 26
select select "92030"
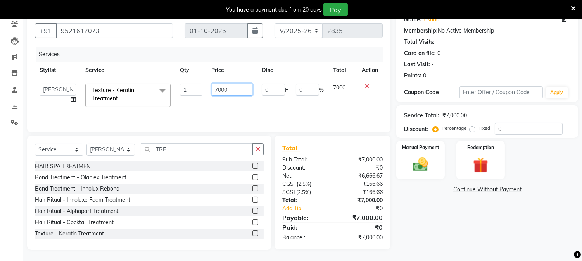
drag, startPoint x: 245, startPoint y: 88, endPoint x: 202, endPoint y: 87, distance: 43.1
click at [203, 87] on tr "[PERSON_NAME] [PERSON_NAME] GAURAV gulshan [PERSON_NAME] Manager [PERSON_NAME] …" at bounding box center [209, 95] width 348 height 33
type input "6000"
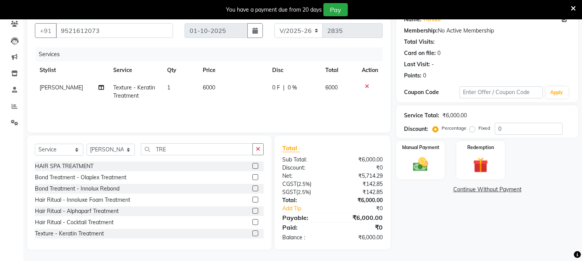
click at [437, 233] on div "Name: Tishaar Membership: No Active Membership Total Visits: Card on file: 0 La…" at bounding box center [490, 129] width 188 height 241
click at [475, 164] on img at bounding box center [481, 165] width 26 height 19
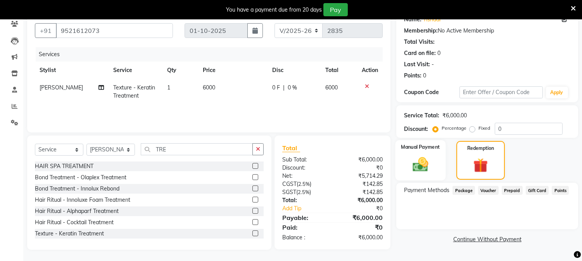
click at [427, 159] on img at bounding box center [421, 165] width 26 height 18
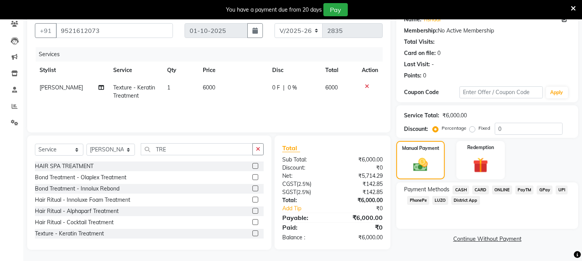
click at [563, 188] on span "UPI" at bounding box center [562, 190] width 12 height 9
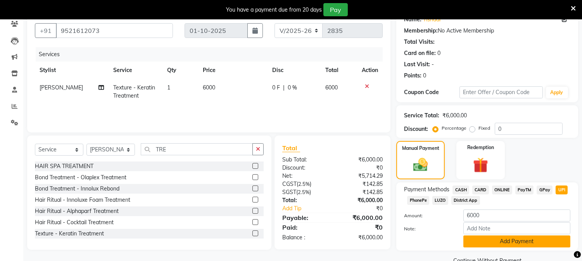
click at [514, 240] on button "Add Payment" at bounding box center [516, 242] width 107 height 12
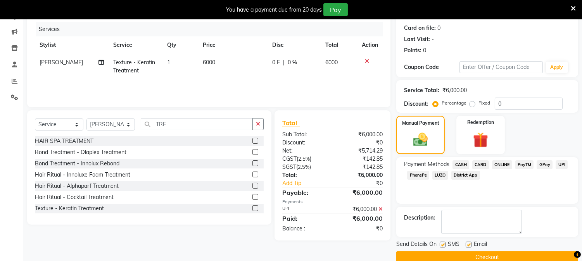
scroll to position [107, 0]
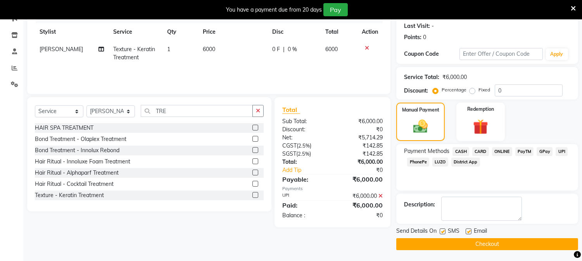
click at [494, 242] on button "Checkout" at bounding box center [487, 245] width 182 height 12
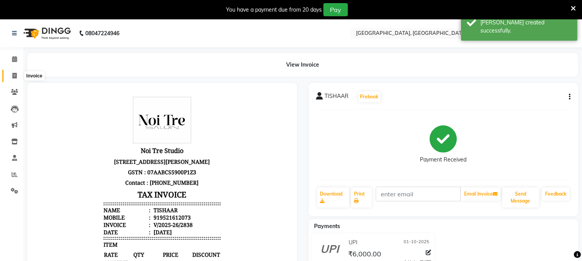
click at [16, 78] on icon at bounding box center [14, 76] width 4 height 6
select select "service"
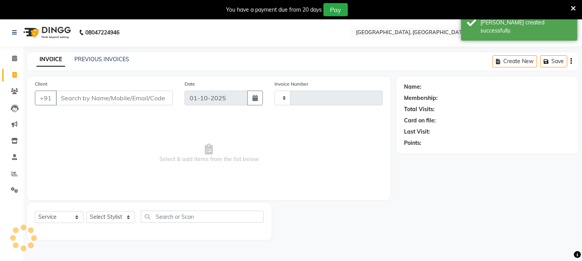
type input "2839"
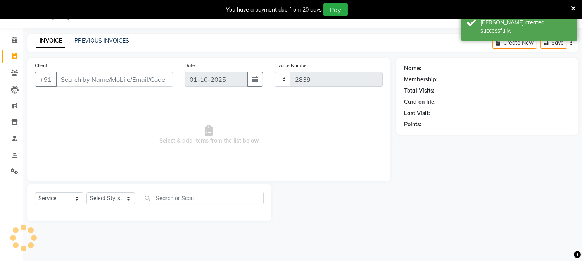
select select "4884"
click at [115, 41] on link "PREVIOUS INVOICES" at bounding box center [101, 40] width 55 height 7
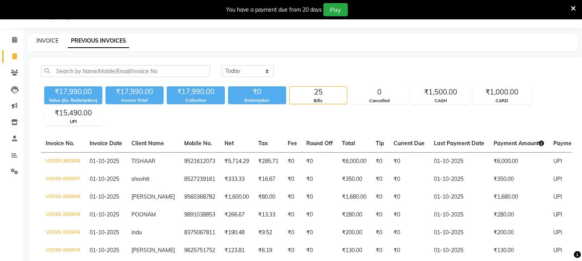
click at [45, 41] on link "INVOICE" at bounding box center [47, 40] width 22 height 7
select select "service"
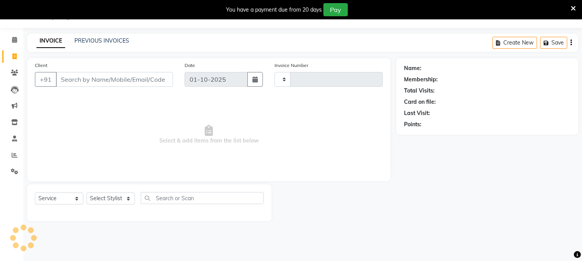
type input "2839"
select select "4884"
click at [129, 84] on input "Client" at bounding box center [114, 79] width 117 height 15
click at [116, 202] on select "Select Stylist [PERSON_NAME] [PERSON_NAME] GAURAV gulshan [PERSON_NAME] Manager…" at bounding box center [110, 199] width 48 height 12
select select "29621"
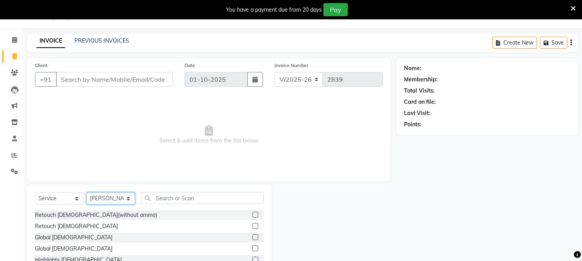
drag, startPoint x: 114, startPoint y: 201, endPoint x: 138, endPoint y: 199, distance: 24.5
click at [116, 201] on select "Select Stylist [PERSON_NAME] [PERSON_NAME] GAURAV gulshan [PERSON_NAME] Manager…" at bounding box center [110, 199] width 48 height 12
click at [173, 199] on input "text" at bounding box center [202, 198] width 123 height 12
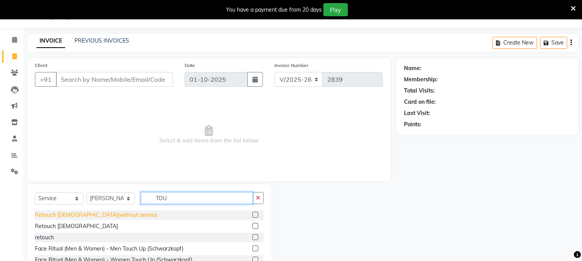
type input "TOU"
click at [72, 217] on div "Retouch [DEMOGRAPHIC_DATA](without ammo)" at bounding box center [96, 215] width 122 height 8
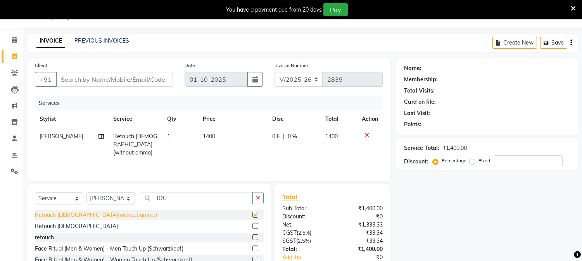
checkbox input "false"
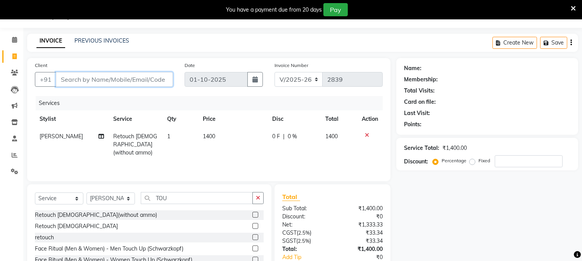
click at [130, 74] on input "Client" at bounding box center [114, 79] width 117 height 15
type input "N"
type input "0"
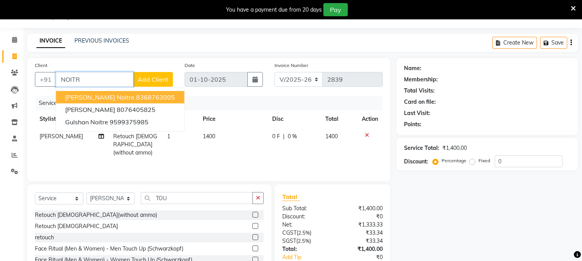
click at [136, 96] on ngb-highlight "8368763005" at bounding box center [155, 97] width 39 height 8
type input "8368763005"
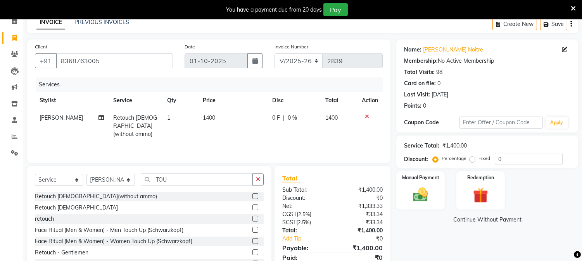
scroll to position [68, 0]
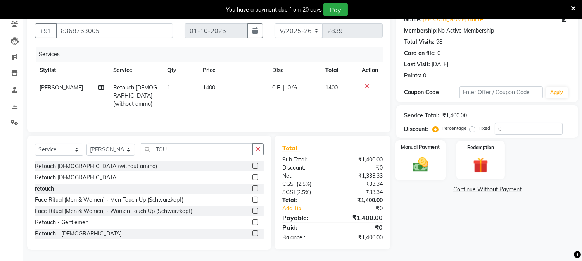
click at [423, 161] on img at bounding box center [421, 165] width 26 height 18
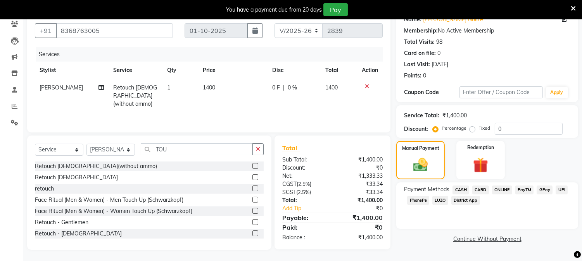
click at [462, 189] on span "CASH" at bounding box center [461, 190] width 17 height 9
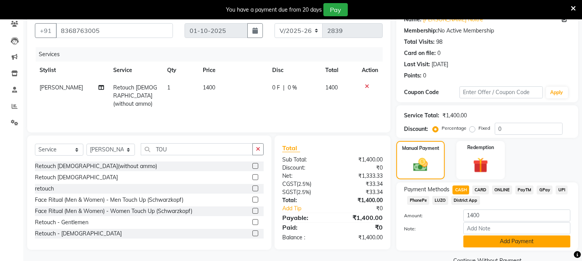
click at [511, 239] on button "Add Payment" at bounding box center [516, 242] width 107 height 12
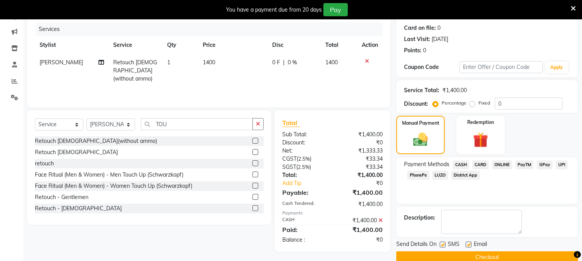
scroll to position [107, 0]
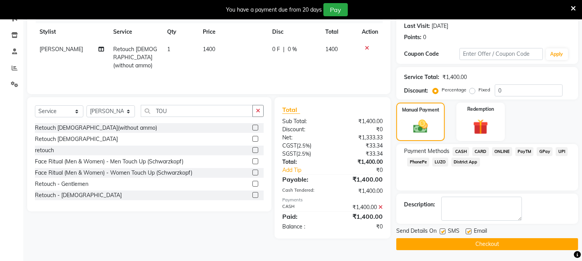
click at [509, 244] on button "Checkout" at bounding box center [487, 245] width 182 height 12
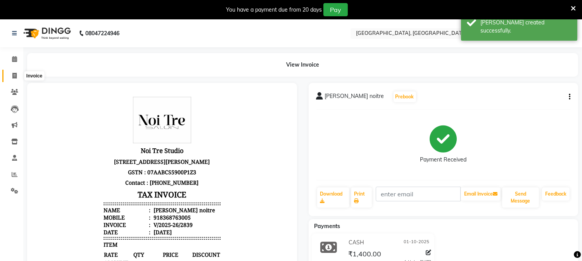
click at [14, 72] on span at bounding box center [15, 76] width 14 height 9
select select "service"
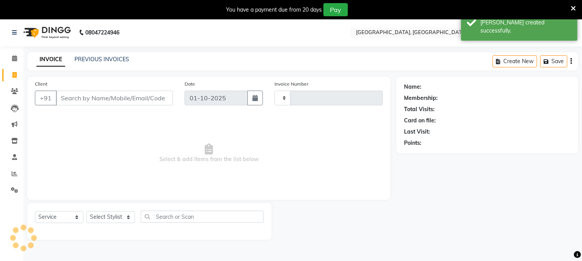
type input "2840"
select select "4884"
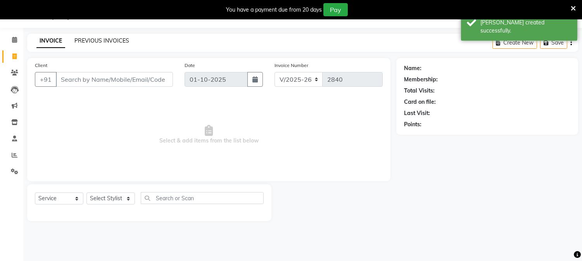
click at [101, 42] on link "PREVIOUS INVOICES" at bounding box center [101, 40] width 55 height 7
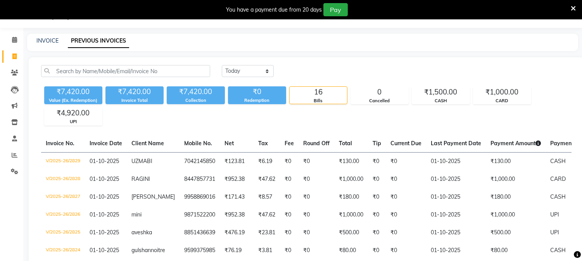
click at [40, 43] on link "INVOICE" at bounding box center [47, 40] width 22 height 7
select select "4884"
select select "service"
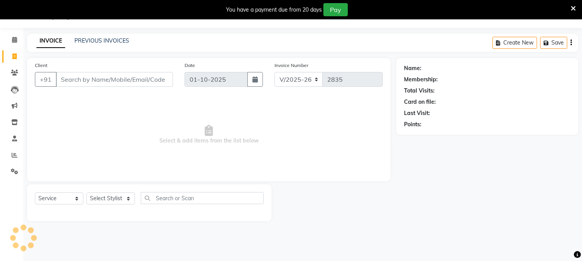
click at [84, 81] on input "Client" at bounding box center [114, 79] width 117 height 15
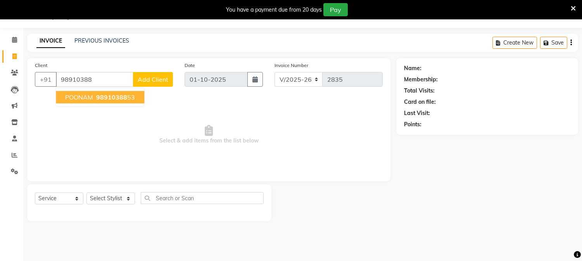
click at [92, 99] on span "POONAM" at bounding box center [79, 97] width 28 height 8
type input "9891038853"
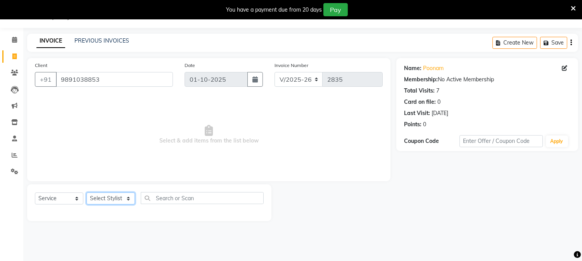
click at [115, 196] on select "Select Stylist [PERSON_NAME] [PERSON_NAME] GAURAV gulshan [PERSON_NAME] Manager…" at bounding box center [110, 199] width 48 height 12
select select "89451"
click at [86, 193] on select "Select Stylist [PERSON_NAME] [PERSON_NAME] GAURAV gulshan [PERSON_NAME] Manager…" at bounding box center [110, 199] width 48 height 12
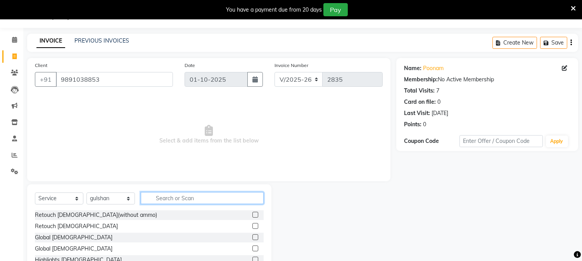
click at [174, 202] on input "text" at bounding box center [202, 198] width 123 height 12
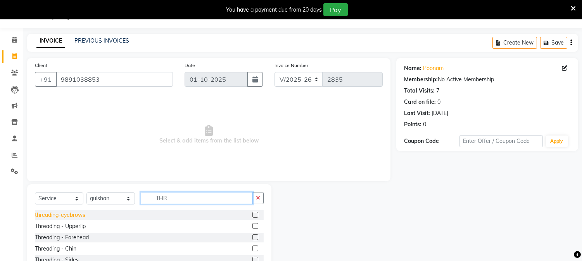
type input "THR"
click at [62, 213] on div "threading-eyebrows" at bounding box center [60, 215] width 50 height 8
checkbox input "false"
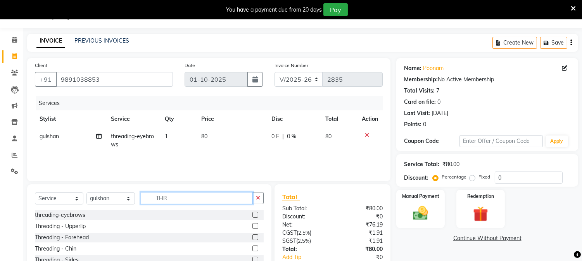
drag, startPoint x: 181, startPoint y: 198, endPoint x: 134, endPoint y: 190, distance: 47.6
click at [134, 190] on div "Select Service Product Membership Package Voucher Prepaid Gift Card Select Styl…" at bounding box center [149, 242] width 244 height 114
type input "W"
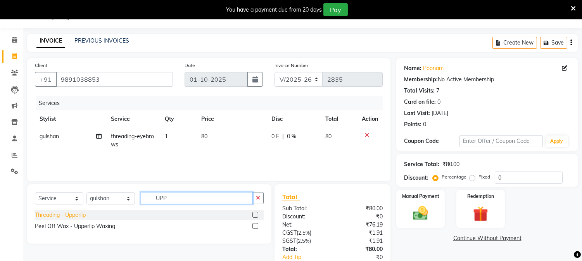
type input "UPP"
click at [79, 213] on div "Threading - Upperlip" at bounding box center [60, 215] width 51 height 8
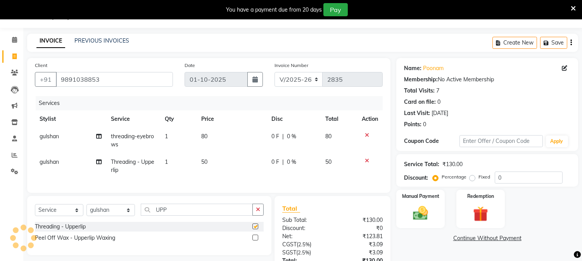
checkbox input "false"
click at [79, 242] on div "Peel Off Wax - Upperlip Waxing" at bounding box center [75, 238] width 80 height 8
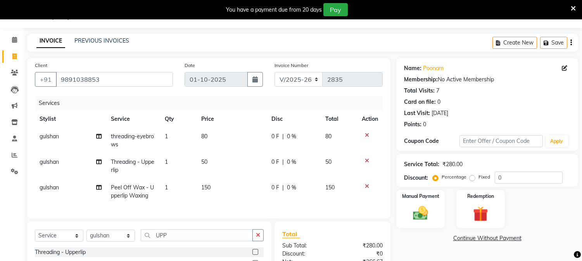
checkbox input "false"
click at [366, 161] on icon at bounding box center [367, 160] width 4 height 5
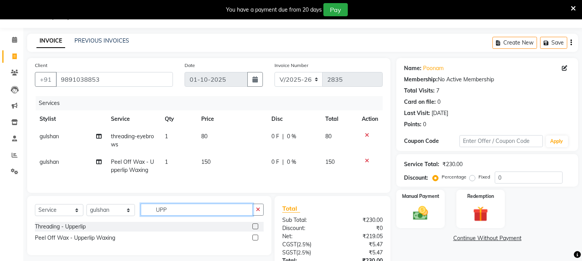
click at [172, 214] on input "UPP" at bounding box center [197, 210] width 112 height 12
drag, startPoint x: 172, startPoint y: 214, endPoint x: 127, endPoint y: 206, distance: 45.9
click at [127, 206] on div "Select Service Product Membership Package Voucher Prepaid Gift Card Select Styl…" at bounding box center [149, 225] width 244 height 59
type input "CHIN"
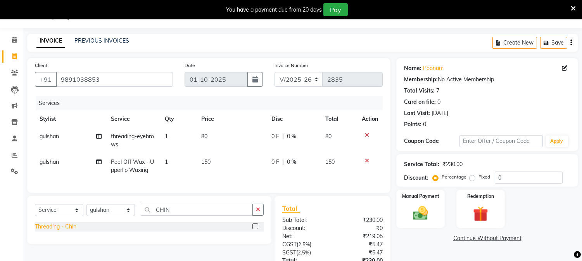
click at [69, 231] on div "Threading - Chin" at bounding box center [55, 227] width 41 height 8
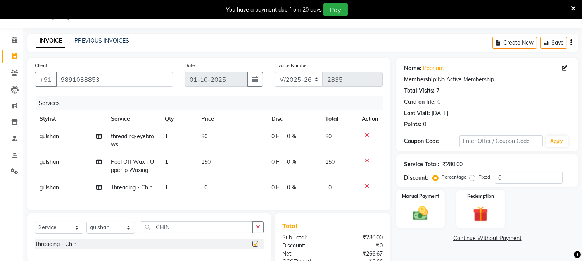
checkbox input "false"
click at [365, 186] on icon at bounding box center [367, 186] width 4 height 5
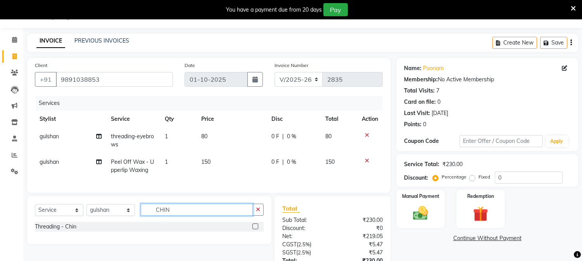
drag, startPoint x: 182, startPoint y: 213, endPoint x: 105, endPoint y: 208, distance: 77.0
click at [105, 208] on div "Select Service Product Membership Package Voucher Prepaid Gift Card Select Styl…" at bounding box center [149, 220] width 244 height 48
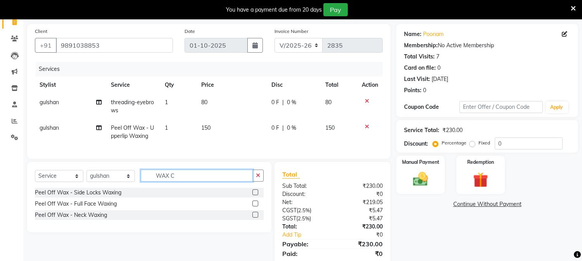
scroll to position [86, 0]
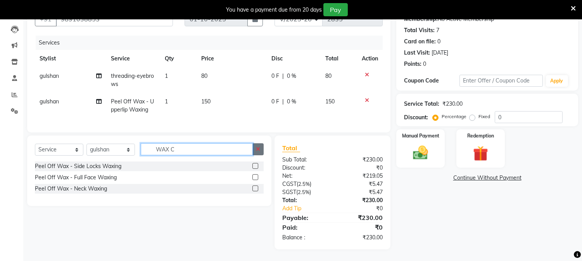
type input "WAX C"
click at [261, 147] on button "button" at bounding box center [257, 149] width 11 height 12
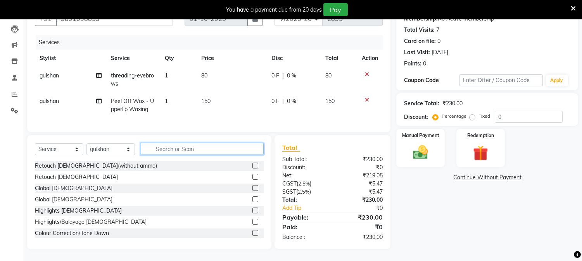
click at [183, 150] on input "text" at bounding box center [202, 149] width 123 height 12
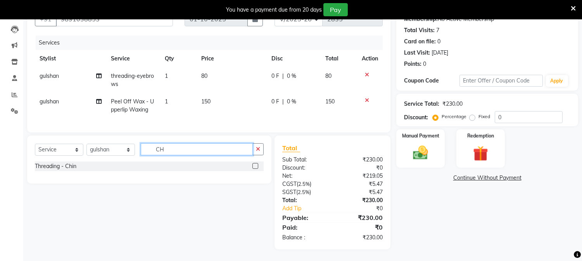
type input "C"
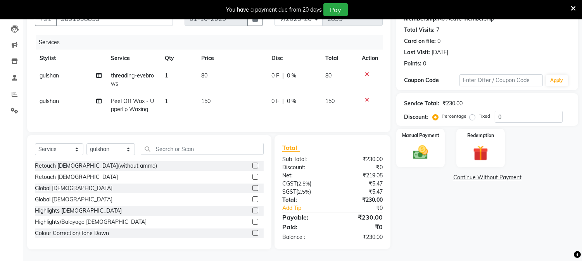
click at [179, 98] on td "1" at bounding box center [178, 106] width 36 height 26
select select "89451"
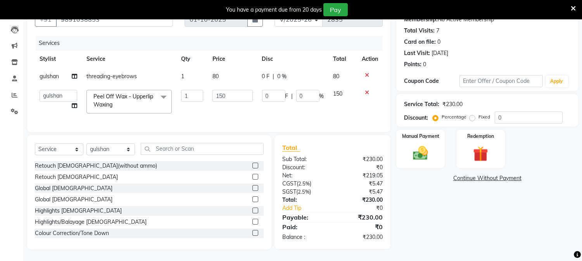
scroll to position [86, 0]
drag, startPoint x: 199, startPoint y: 90, endPoint x: 170, endPoint y: 87, distance: 29.2
click at [170, 87] on tr "azad farhana fiza jahan GAURAV gulshan Harsh IRFAN Manager massey monu Paras Gr…" at bounding box center [209, 101] width 348 height 33
type input "2"
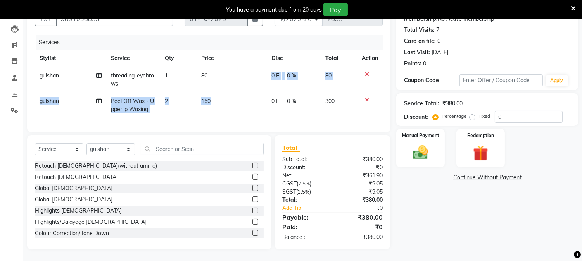
drag, startPoint x: 230, startPoint y: 92, endPoint x: 211, endPoint y: 91, distance: 19.0
click at [213, 94] on td "150" at bounding box center [232, 106] width 70 height 26
select select "89451"
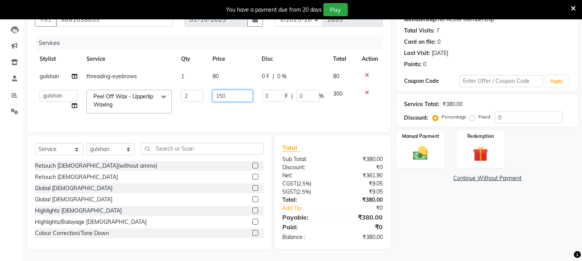
drag, startPoint x: 234, startPoint y: 90, endPoint x: 207, endPoint y: 88, distance: 27.6
click at [207, 88] on tr "azad farhana fiza jahan GAURAV gulshan Harsh IRFAN Manager massey monu Paras Gr…" at bounding box center [209, 101] width 348 height 33
type input "100"
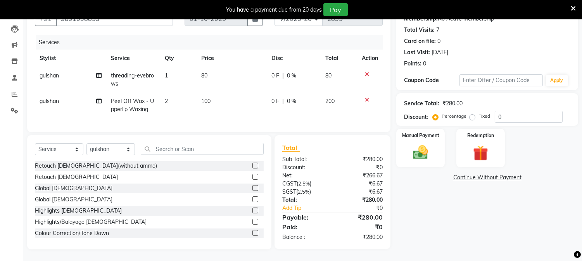
click at [449, 213] on div "Name: Poonam Membership: No Active Membership Total Visits: 7 Card on file: 0 L…" at bounding box center [490, 123] width 188 height 252
click at [432, 144] on img at bounding box center [421, 153] width 26 height 18
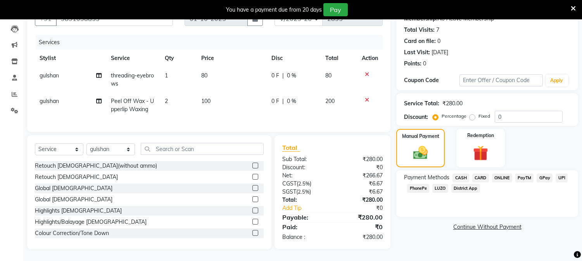
click at [562, 174] on span "UPI" at bounding box center [562, 178] width 12 height 9
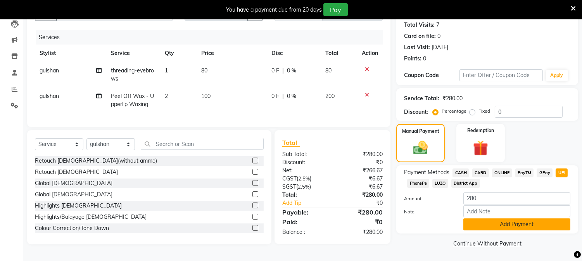
click at [530, 223] on button "Add Payment" at bounding box center [516, 225] width 107 height 12
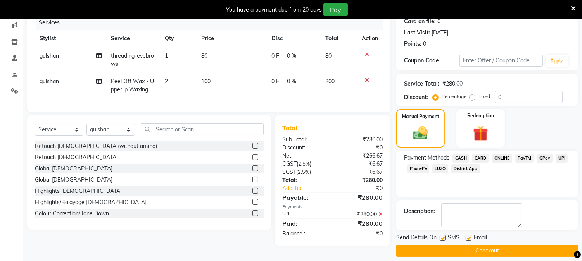
scroll to position [107, 0]
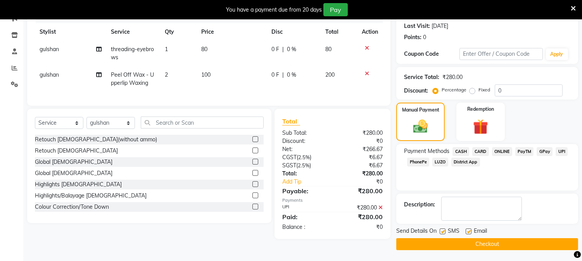
click at [485, 241] on button "Checkout" at bounding box center [487, 245] width 182 height 12
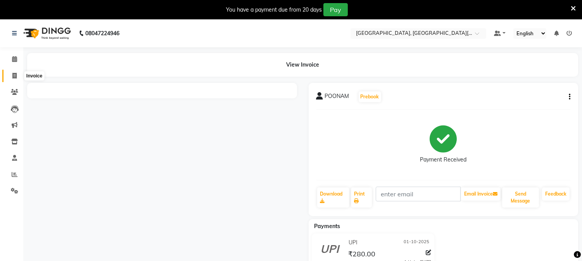
click at [13, 74] on icon at bounding box center [14, 76] width 4 height 6
select select "4884"
select select "service"
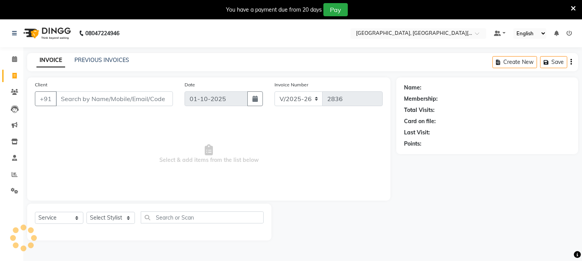
scroll to position [19, 0]
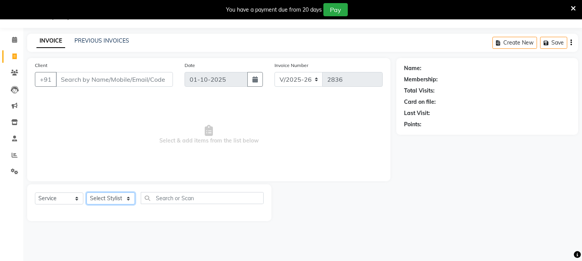
click at [117, 202] on select "Select Stylist [PERSON_NAME] [PERSON_NAME] GAURAV gulshan [PERSON_NAME] Manager…" at bounding box center [110, 199] width 48 height 12
select select "89451"
click at [86, 193] on select "Select Stylist [PERSON_NAME] [PERSON_NAME] GAURAV gulshan [PERSON_NAME] Manager…" at bounding box center [110, 199] width 48 height 12
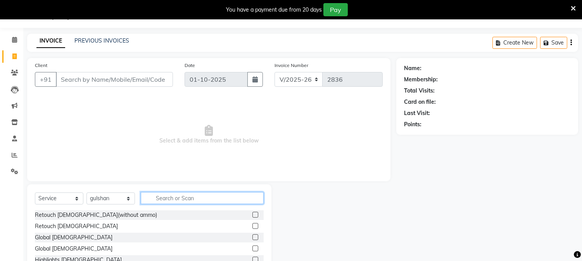
click at [181, 196] on input "text" at bounding box center [202, 198] width 123 height 12
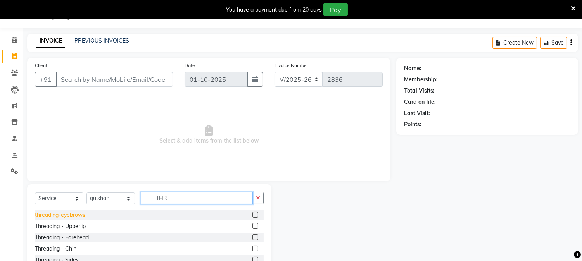
type input "THR"
click at [71, 214] on div "threading-eyebrows" at bounding box center [60, 215] width 50 height 8
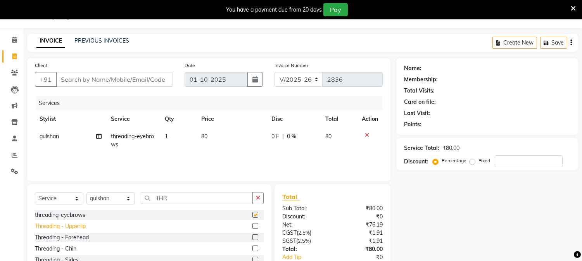
checkbox input "false"
click at [71, 230] on div "Threading - Upperlip" at bounding box center [60, 227] width 51 height 8
checkbox input "false"
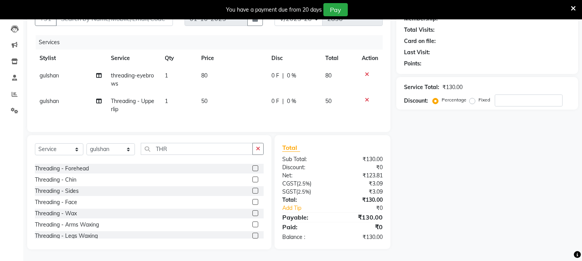
scroll to position [0, 0]
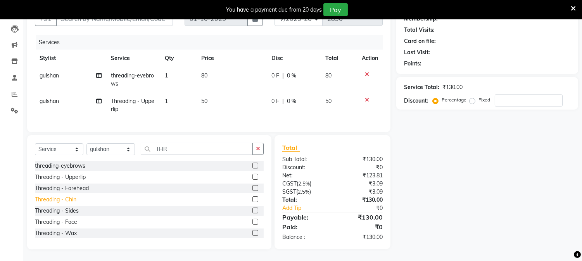
click at [71, 200] on div "Threading - Chin" at bounding box center [55, 200] width 41 height 8
checkbox input "false"
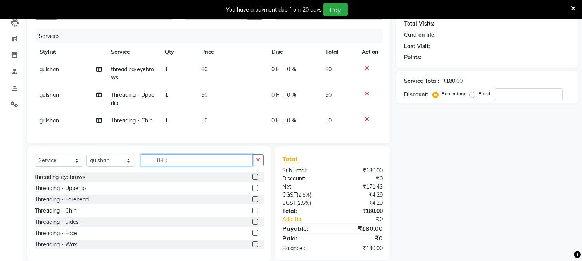
drag, startPoint x: 176, startPoint y: 167, endPoint x: 137, endPoint y: 158, distance: 39.5
click at [137, 158] on div "Select Service Product Membership Package Voucher Prepaid Gift Card Select Styl…" at bounding box center [149, 204] width 244 height 114
click at [119, 164] on select "Select Stylist [PERSON_NAME] [PERSON_NAME] GAURAV gulshan [PERSON_NAME] Manager…" at bounding box center [110, 161] width 48 height 12
select select "29623"
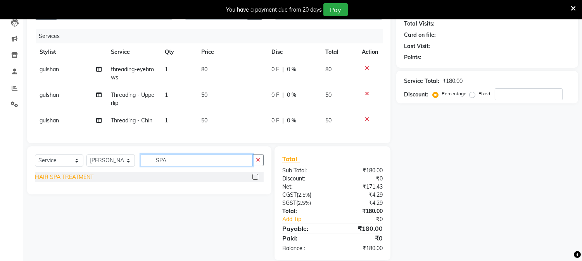
type input "SPA"
click at [78, 181] on div "HAIR SPA TREATMENT" at bounding box center [64, 177] width 59 height 8
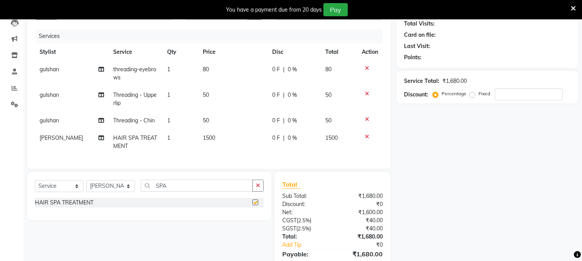
checkbox input "false"
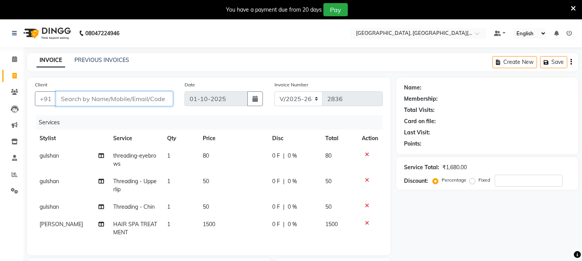
click at [156, 99] on input "Client" at bounding box center [114, 99] width 117 height 15
type input "9"
type input "0"
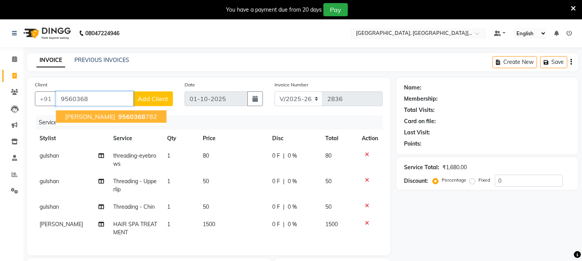
click at [117, 115] on ngb-highlight "9560368 782" at bounding box center [137, 117] width 40 height 8
type input "9560368782"
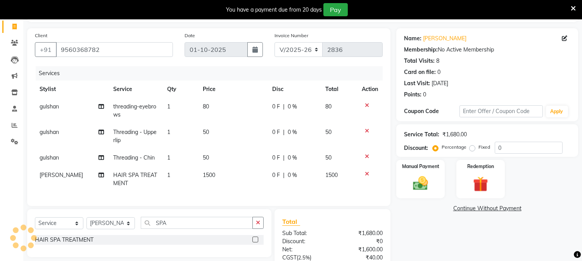
scroll to position [129, 0]
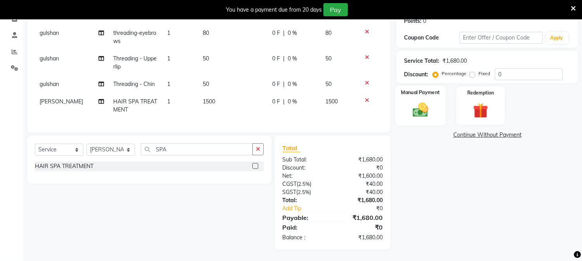
click at [424, 101] on img at bounding box center [421, 110] width 26 height 18
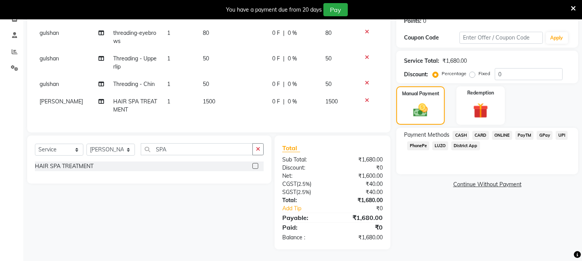
click at [562, 131] on span "UPI" at bounding box center [562, 135] width 12 height 9
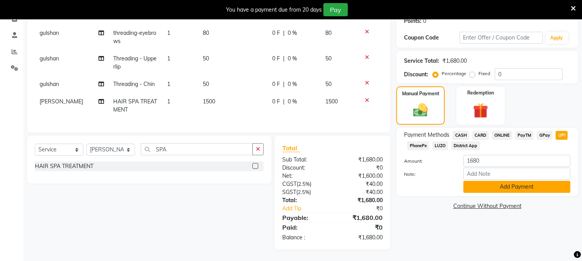
click at [505, 183] on button "Add Payment" at bounding box center [516, 187] width 107 height 12
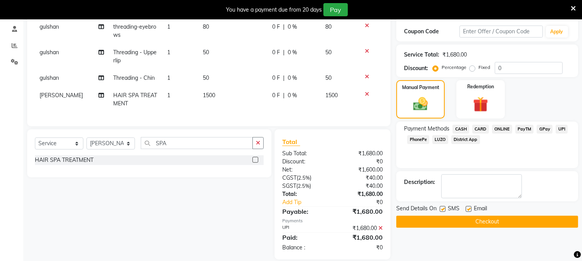
click at [496, 220] on button "Checkout" at bounding box center [487, 222] width 182 height 12
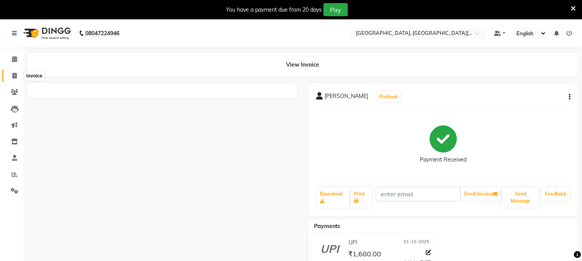
click at [13, 75] on icon at bounding box center [14, 76] width 4 height 6
select select "service"
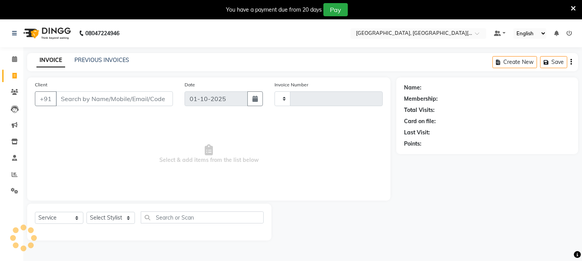
scroll to position [19, 0]
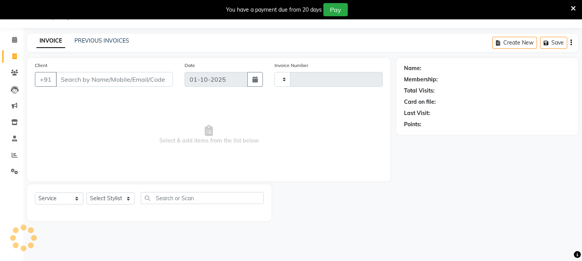
type input "2837"
select select "4884"
click at [100, 43] on link "PREVIOUS INVOICES" at bounding box center [101, 40] width 55 height 7
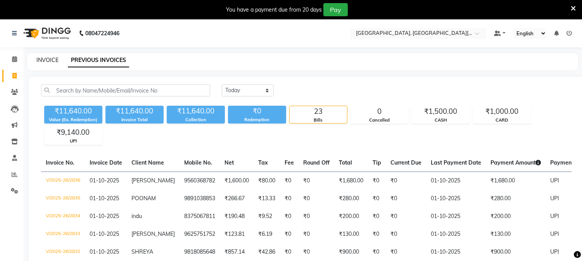
click at [45, 58] on link "INVOICE" at bounding box center [47, 60] width 22 height 7
select select "service"
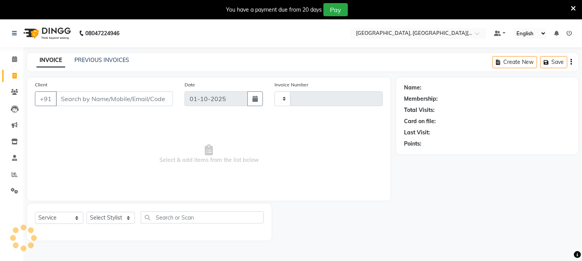
scroll to position [19, 0]
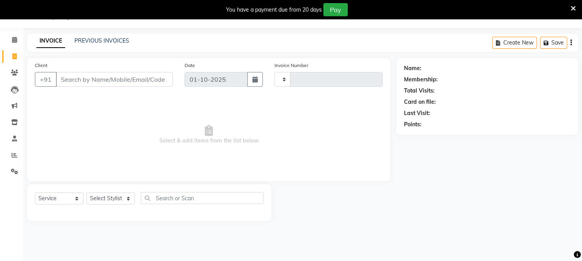
click at [152, 78] on input "Client" at bounding box center [114, 79] width 117 height 15
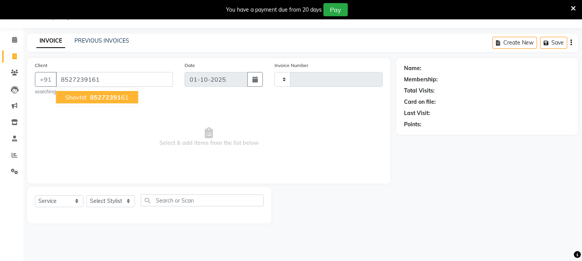
type input "8527239161"
click at [114, 94] on span "85272391" at bounding box center [105, 97] width 31 height 8
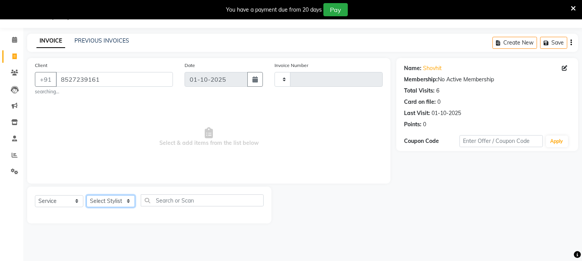
click at [117, 200] on select "Select Stylist [PERSON_NAME] [PERSON_NAME] GAURAV gulshan [PERSON_NAME] Manager…" at bounding box center [110, 201] width 48 height 12
select select "36851"
click at [86, 195] on select "Select Stylist [PERSON_NAME] [PERSON_NAME] GAURAV gulshan [PERSON_NAME] Manager…" at bounding box center [110, 201] width 48 height 12
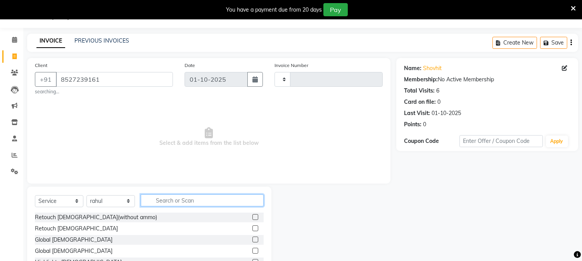
click at [188, 203] on input "text" at bounding box center [202, 201] width 123 height 12
type input "CUT"
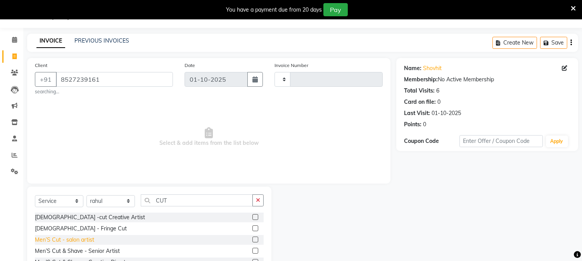
click at [67, 240] on div "Men’S Cut - salon artist" at bounding box center [64, 240] width 59 height 8
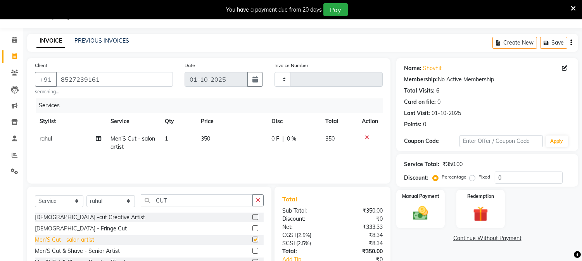
checkbox input "false"
click at [416, 213] on img at bounding box center [421, 214] width 26 height 18
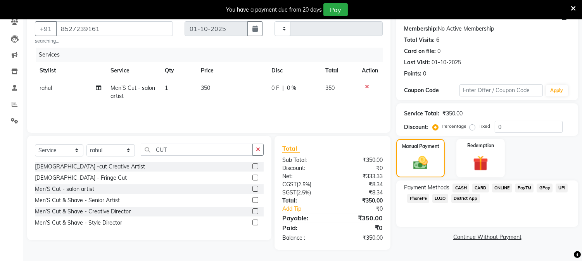
scroll to position [71, 0]
click at [561, 184] on span "UPI" at bounding box center [562, 187] width 12 height 9
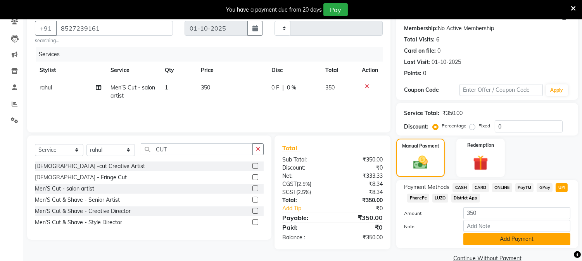
click at [517, 237] on button "Add Payment" at bounding box center [516, 239] width 107 height 12
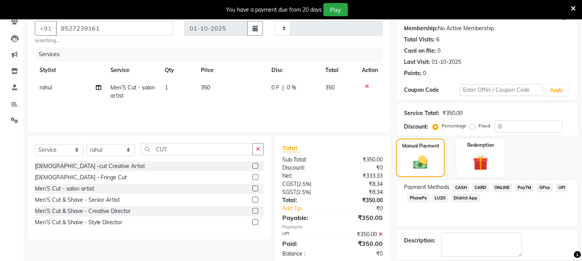
scroll to position [107, 0]
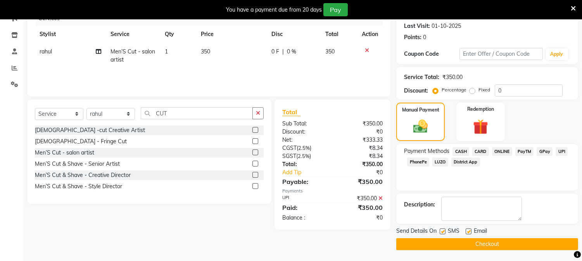
click at [472, 241] on button "Checkout" at bounding box center [487, 245] width 182 height 12
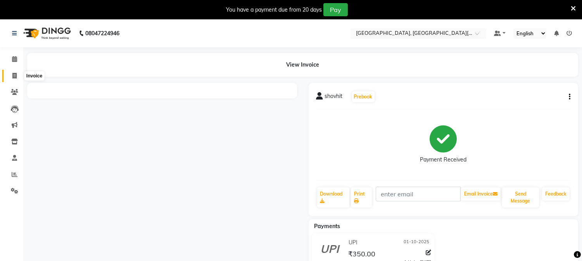
click at [14, 73] on icon at bounding box center [14, 76] width 4 height 6
select select "service"
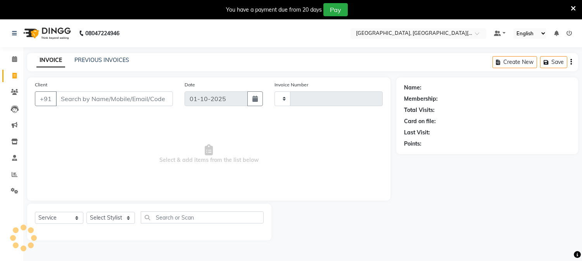
type input "2838"
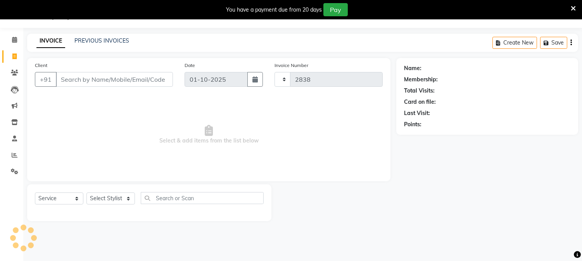
select select "4884"
click at [109, 38] on link "PREVIOUS INVOICES" at bounding box center [101, 40] width 55 height 7
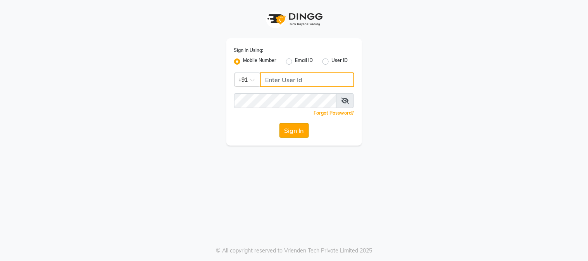
type input "8448189292"
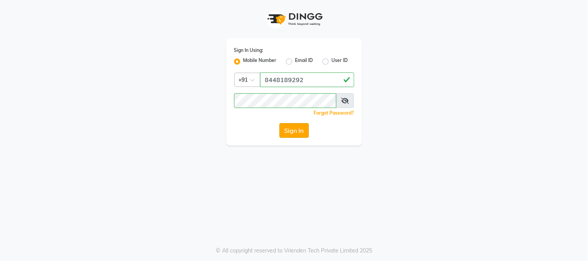
click at [296, 133] on button "Sign In" at bounding box center [294, 130] width 29 height 15
